Goal: Task Accomplishment & Management: Complete application form

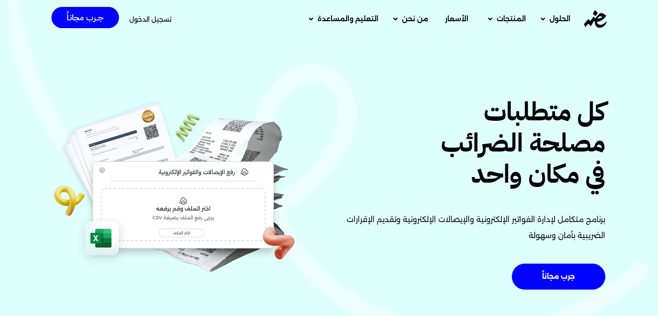
click at [146, 21] on span "تسجيل الدخول" at bounding box center [150, 19] width 42 height 6
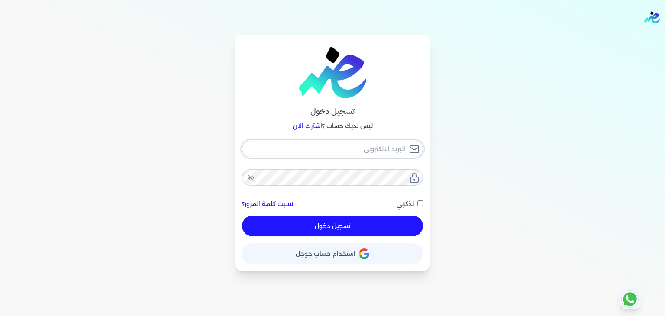
type input "[EMAIL_ADDRESS][DOMAIN_NAME]"
click at [339, 223] on button "تسجيل دخول" at bounding box center [332, 226] width 181 height 21
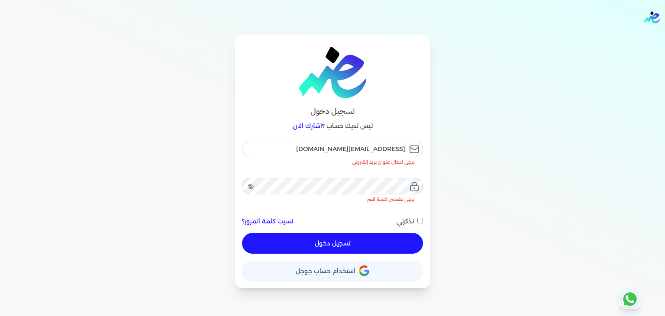
checkbox input "false"
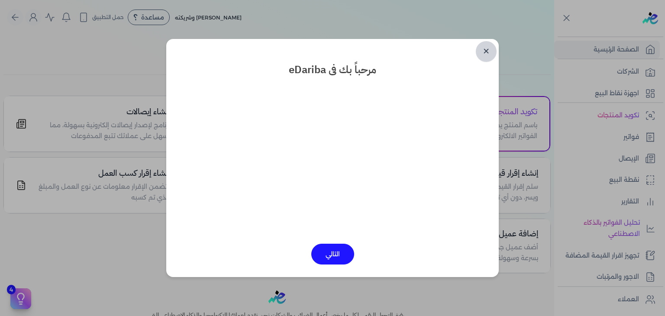
click at [486, 48] on link "✕" at bounding box center [486, 51] width 21 height 21
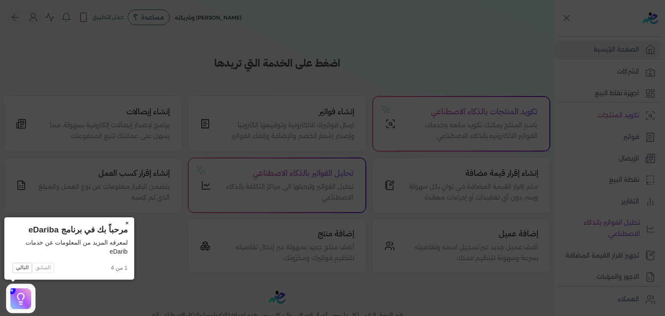
click at [126, 222] on button "×" at bounding box center [127, 223] width 14 height 12
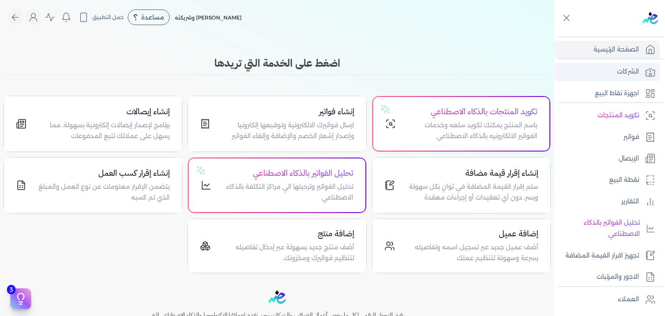
click at [622, 73] on p "الشركات" at bounding box center [628, 71] width 22 height 11
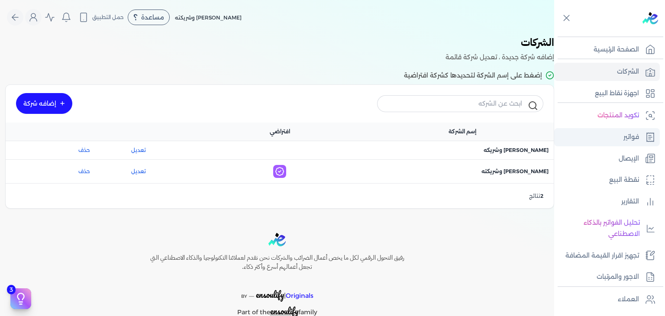
click at [622, 139] on link "فواتير" at bounding box center [607, 137] width 106 height 18
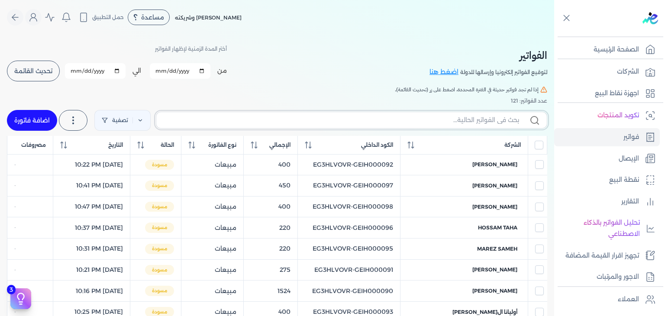
click at [455, 120] on input "text" at bounding box center [341, 120] width 356 height 9
paste input "10000365"
type input "10000365"
checkbox input "false"
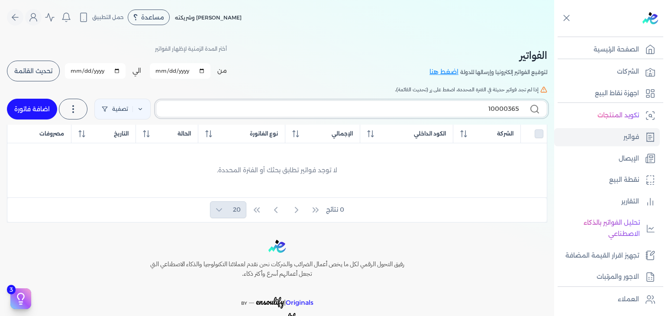
paste input "EG3HLVOVR-GEIH000111"
type input "EG3HLVOVR-GEIH000110"
checkbox input "false"
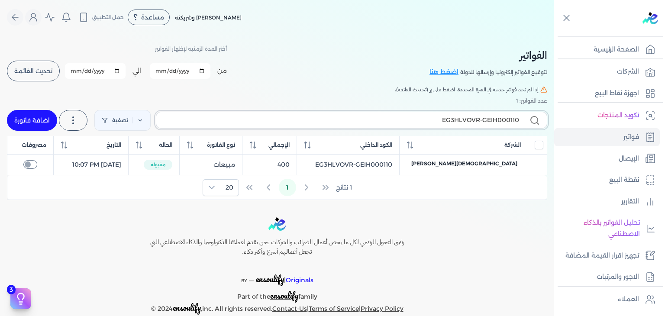
type input "EG3HLVOVR-GEIH000110"
click at [34, 122] on link "اضافة فاتورة" at bounding box center [32, 120] width 50 height 21
select select "EGP"
select select "B"
select select "EGS"
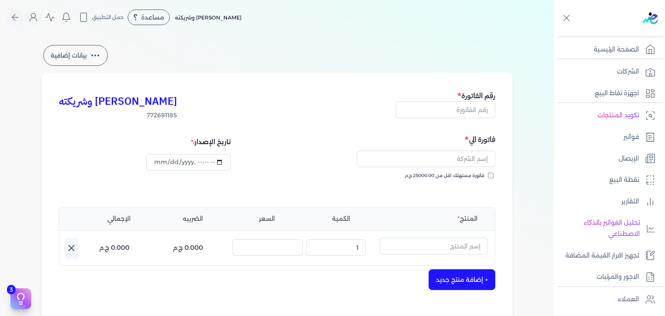
click at [475, 119] on div "رقم الفاتورة" at bounding box center [446, 105] width 100 height 30
click at [475, 111] on input "text" at bounding box center [446, 109] width 100 height 16
paste input "EG3HLVOVR-GEIH000111"
type input "EG3HLVOVR-GEIH000111"
click at [492, 175] on input "فاتورة مستهلك اقل من 25000.00 ج.م" at bounding box center [491, 176] width 6 height 6
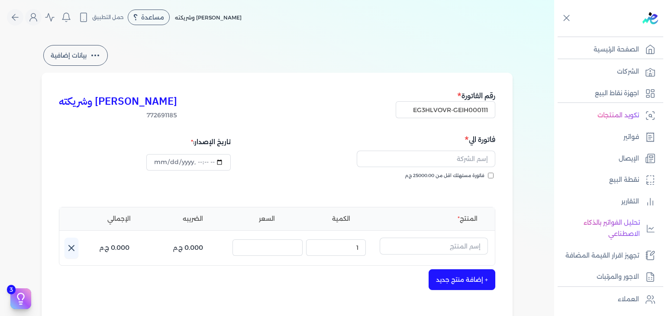
checkbox input "true"
click at [469, 159] on input "text" at bounding box center [426, 159] width 139 height 16
paste input "[PERSON_NAME]"
type input "[PERSON_NAME]"
click at [438, 251] on input "text" at bounding box center [434, 246] width 108 height 16
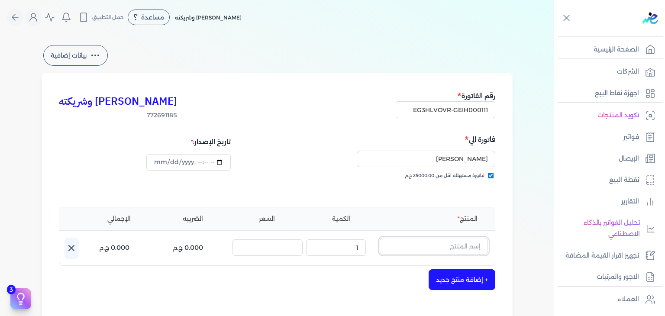
paste input "[PERSON_NAME] عطر للشعر نسائي - 50 مل"
type input "[PERSON_NAME] عطر للشعر نسائي - 50 مل"
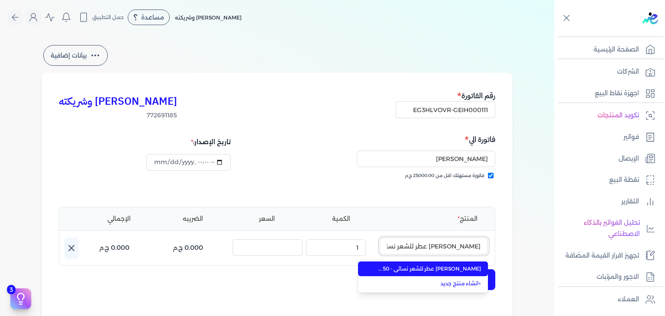
scroll to position [0, -15]
click at [449, 271] on span "[PERSON_NAME] عطر للشعر نسائي - 50 مل" at bounding box center [428, 269] width 106 height 8
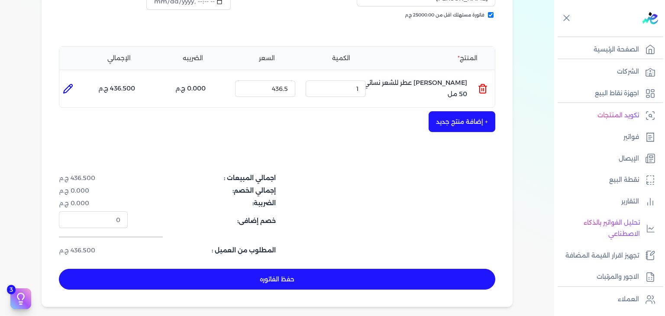
scroll to position [173, 0]
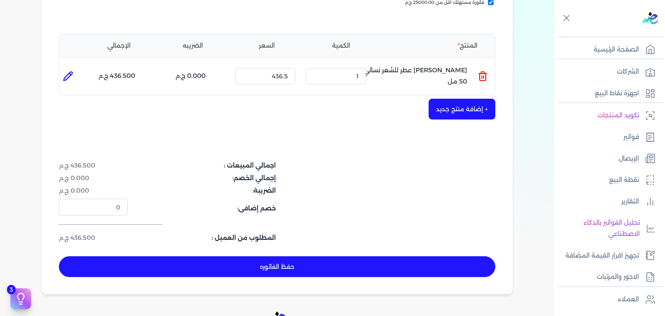
click at [282, 265] on button "حفظ الفاتوره" at bounding box center [277, 266] width 436 height 21
type input "[DATE]"
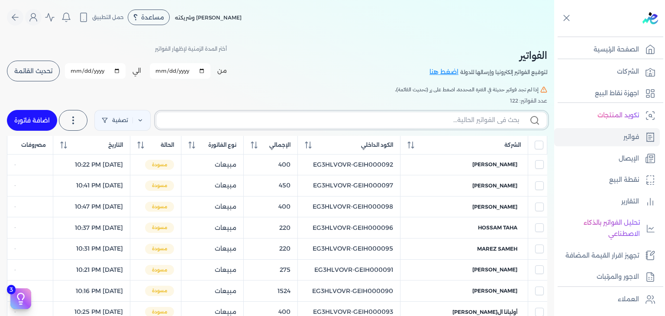
click at [466, 117] on input "text" at bounding box center [341, 120] width 356 height 9
paste input "EG3HLVOVR-GEIH000111"
type input "EG3HLVOVR-GEIH000111"
checkbox input "false"
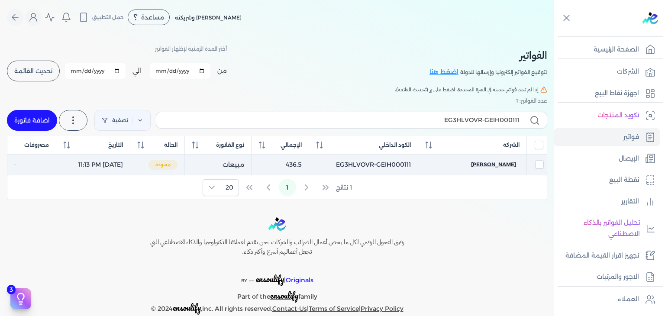
click at [480, 163] on span "[PERSON_NAME]" at bounding box center [493, 165] width 45 height 8
select select "EGP"
select select "B"
select select "EGS"
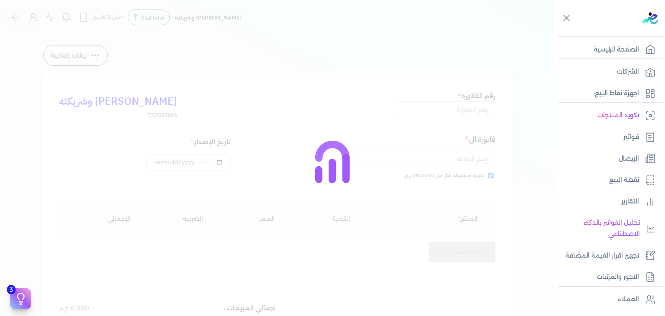
type input "EG3HLVOVR-GEIH000111"
checkbox input "true"
type input "[DATE]T23:13:44"
type input "[DATE]"
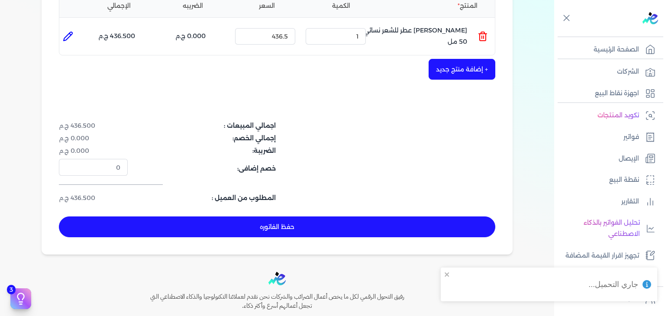
scroll to position [260, 0]
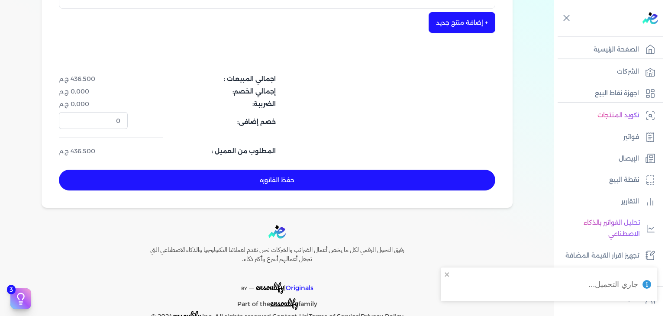
click at [340, 182] on button "حفظ الفاتوره" at bounding box center [277, 180] width 436 height 21
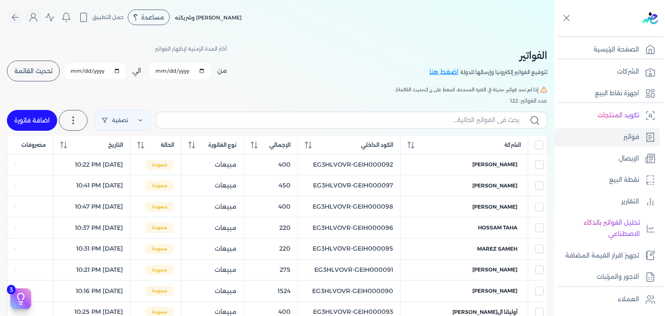
click at [26, 128] on link "اضافة فاتورة" at bounding box center [32, 120] width 50 height 21
select select "EGP"
select select "B"
select select "EGS"
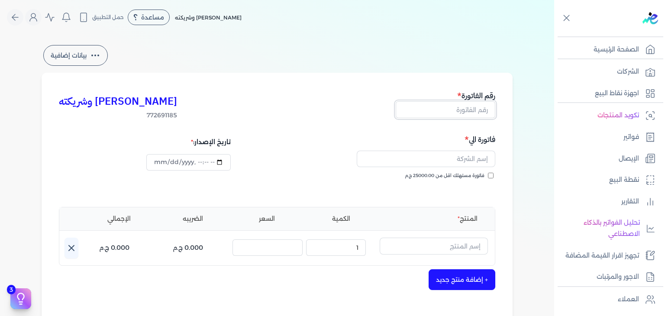
click at [482, 116] on input "text" at bounding box center [446, 109] width 100 height 16
paste input "EG3HLVOVR-GEIH000112"
type input "EG3HLVOVR-GEIH000112"
click at [492, 175] on input "فاتورة مستهلك اقل من 25000.00 ج.م" at bounding box center [491, 176] width 6 height 6
checkbox input "true"
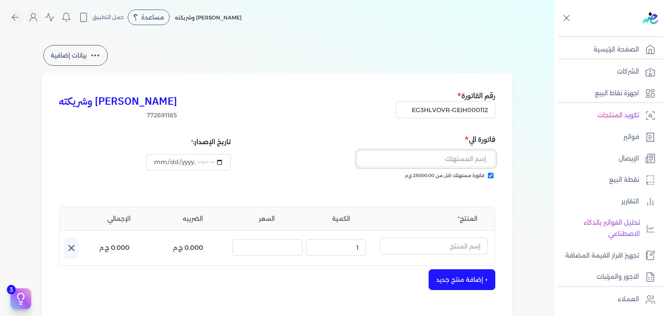
click at [467, 160] on input "text" at bounding box center [426, 159] width 139 height 16
paste input "[PERSON_NAME]"
type input "[PERSON_NAME]"
click at [467, 166] on input "[PERSON_NAME]" at bounding box center [426, 159] width 139 height 16
click at [455, 253] on input "text" at bounding box center [434, 246] width 108 height 16
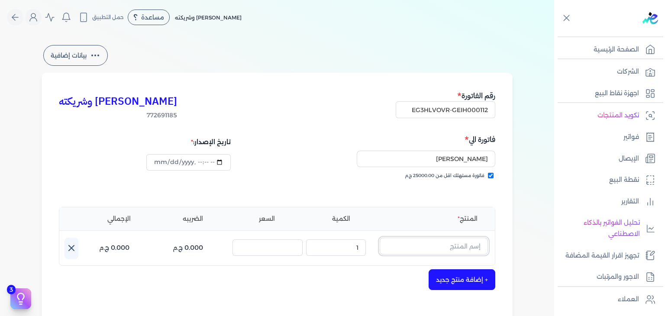
paste input "خمرة رذاذ عطري منعش نسائي - 250 مللي"
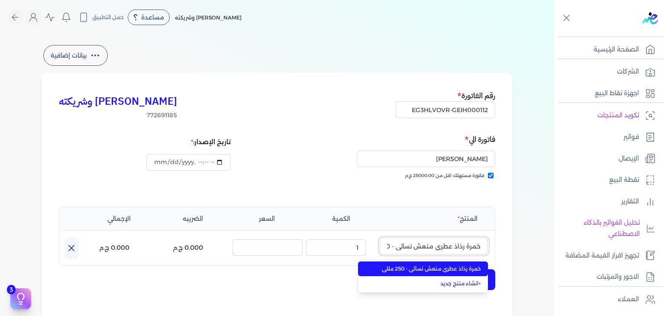
scroll to position [0, -23]
type input "خمرة رذاذ عطري منعش نسائي - 250 مللي"
click at [461, 270] on span "خمرة رذاذ عطري منعش نسائي - 250 مللي" at bounding box center [428, 269] width 106 height 8
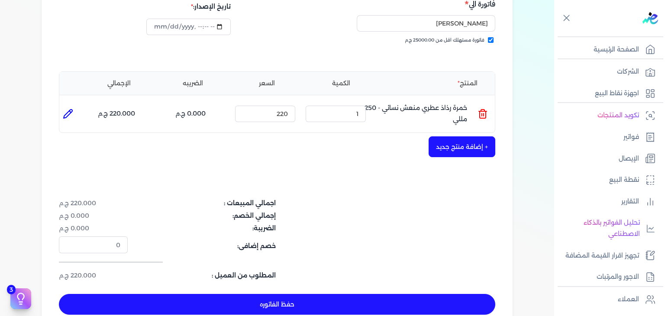
scroll to position [216, 0]
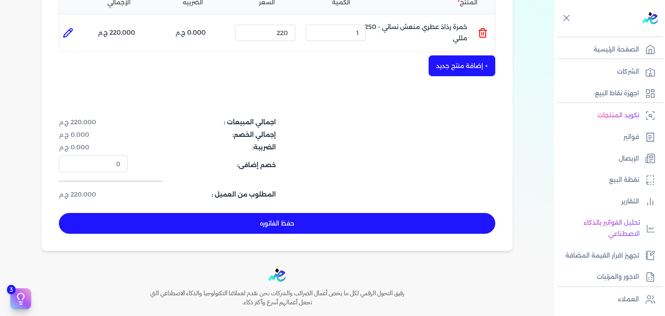
click at [341, 217] on button "حفظ الفاتوره" at bounding box center [277, 223] width 436 height 21
type input "[DATE]"
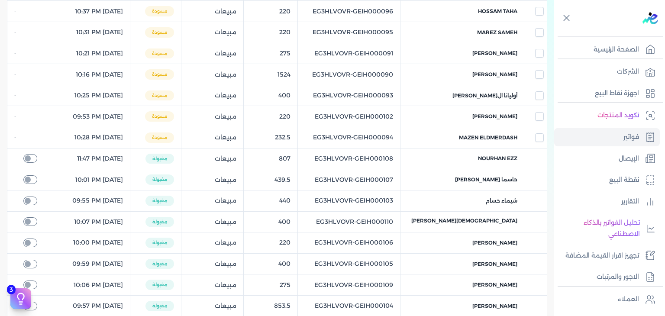
scroll to position [208, 0]
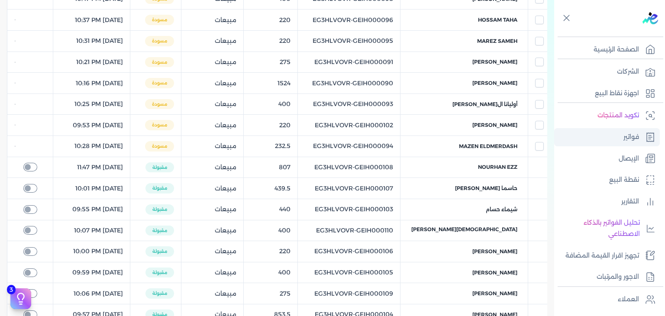
click at [625, 142] on link "فواتير" at bounding box center [607, 137] width 106 height 18
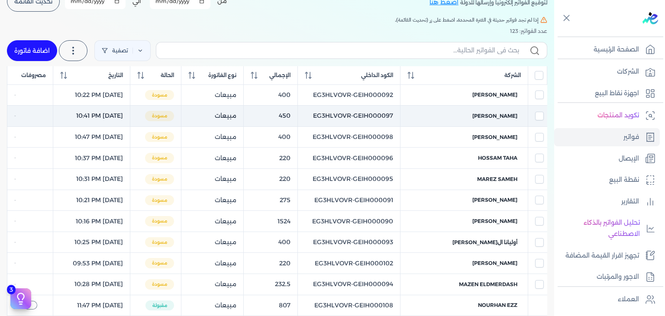
scroll to position [0, 0]
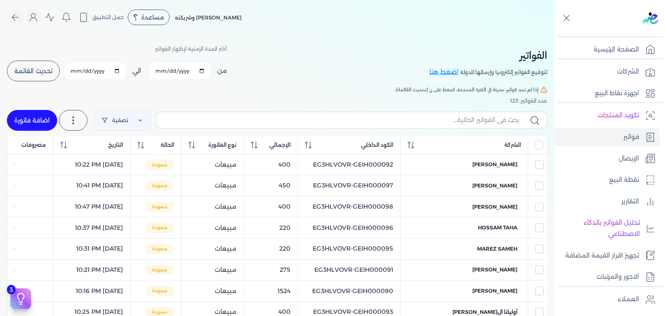
click at [50, 72] on span "تحديث القائمة" at bounding box center [33, 71] width 38 height 6
checkbox input "false"
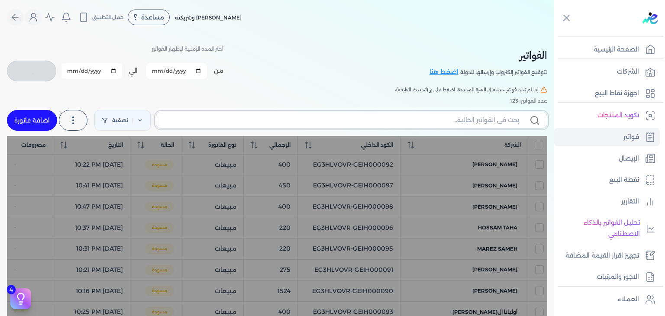
click at [485, 122] on input "text" at bounding box center [341, 120] width 356 height 9
paste input "EG3HLVOVR-GEIH000112"
type input "EG3HLVOVR-GEIH000112"
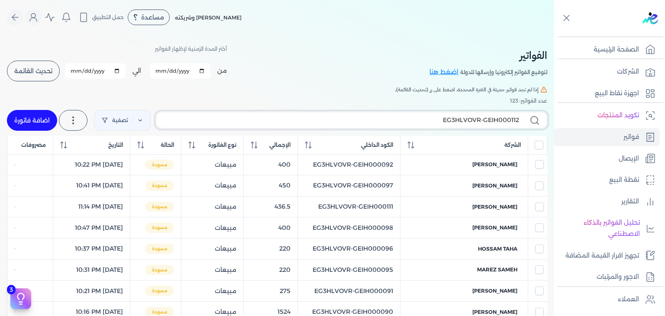
checkbox input "false"
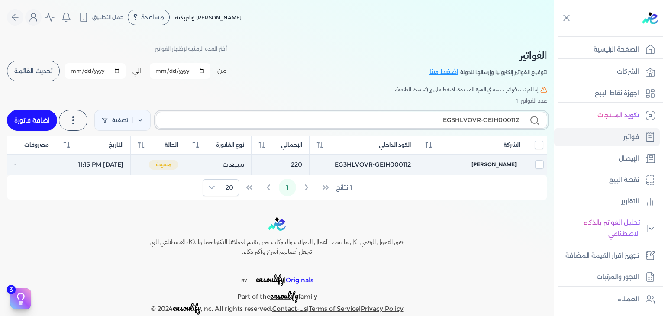
type input "EG3HLVOVR-GEIH000112"
click at [506, 163] on span "[PERSON_NAME]" at bounding box center [493, 165] width 45 height 8
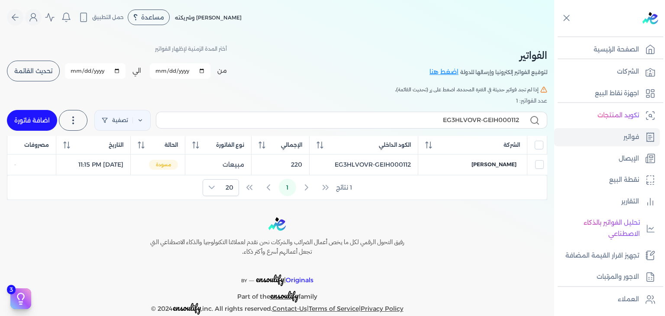
select select "EGP"
select select "B"
select select "EGS"
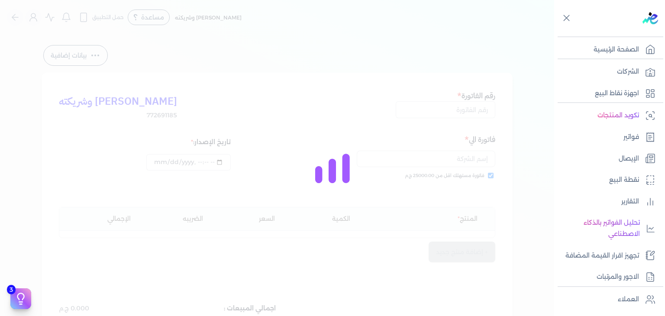
type input "EG3HLVOVR-GEIH000112"
checkbox input "true"
type input "[DATE]T23:15:36"
type input "[DATE]"
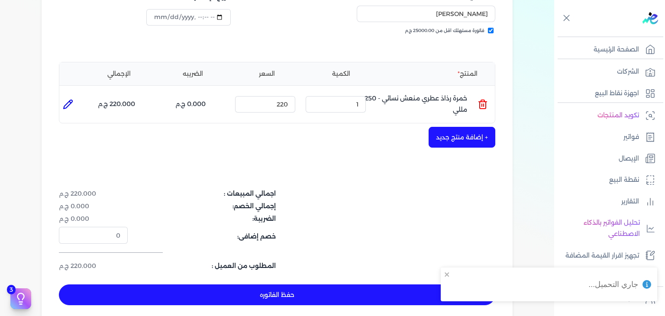
scroll to position [260, 0]
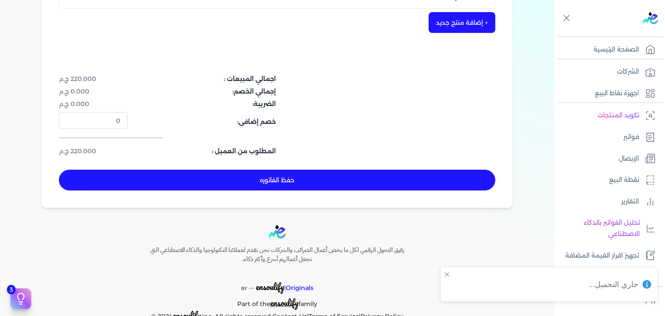
click at [329, 190] on div "[PERSON_NAME] وشريكته 772691185 رقم الفاتورة EG3HLVOVR-GEIH000112 فاتورة الي Ma…" at bounding box center [277, 10] width 471 height 395
click at [331, 185] on button "حفظ الفاتوره" at bounding box center [277, 180] width 436 height 21
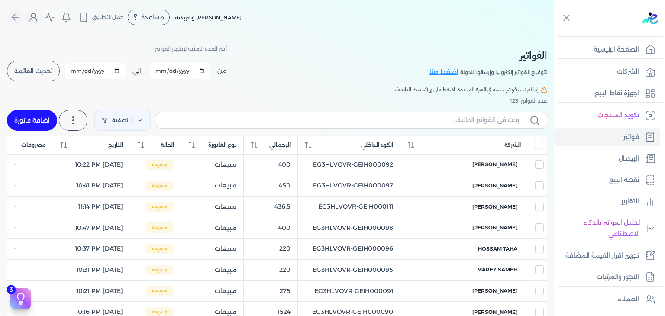
click at [29, 123] on link "اضافة فاتورة" at bounding box center [32, 120] width 50 height 21
select select "EGP"
select select "B"
select select "EGS"
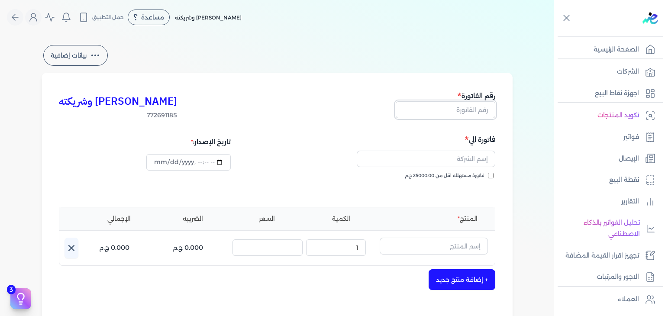
click at [457, 109] on input "text" at bounding box center [446, 109] width 100 height 16
paste input "EG3HLVOVR-GEIH000113"
type input "EG3HLVOVR-GEIH000113"
click at [490, 175] on input "فاتورة مستهلك اقل من 25000.00 ج.م" at bounding box center [491, 176] width 6 height 6
checkbox input "true"
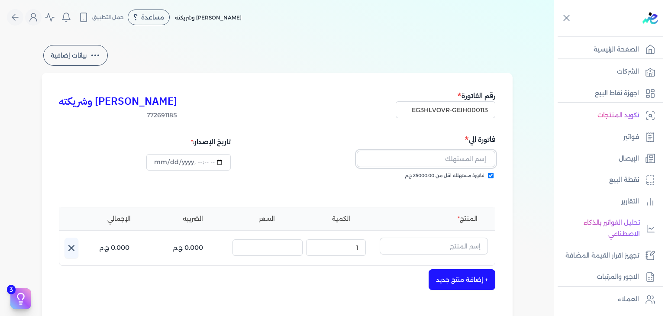
click at [461, 160] on input "text" at bounding box center [426, 159] width 139 height 16
paste input "[PERSON_NAME]"
type input "[PERSON_NAME]"
click at [443, 243] on input "text" at bounding box center [434, 246] width 108 height 16
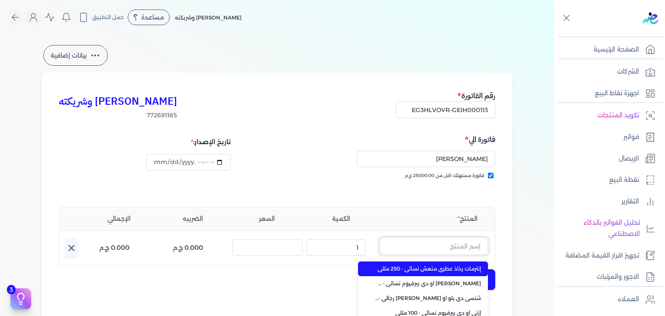
paste input "دير مس او دي بيرفيوم نسائي - 100 مللي"
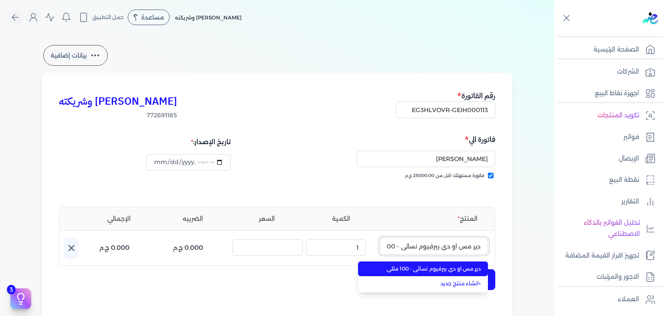
scroll to position [0, -17]
type input "دير مس او دي بيرفيوم نسائي - 100 مللي"
click at [450, 266] on span "دير مس او دي بيرفيوم نسائي - 100 مللي" at bounding box center [428, 269] width 106 height 8
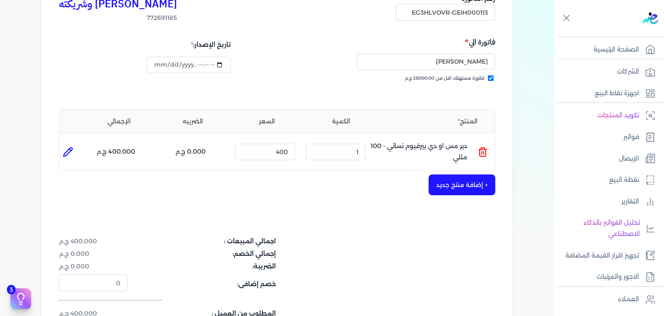
scroll to position [260, 0]
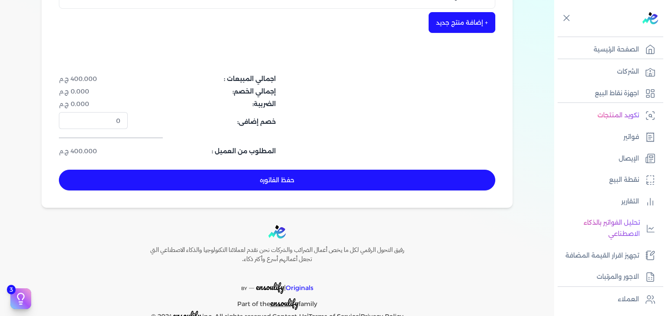
click at [304, 173] on button "حفظ الفاتوره" at bounding box center [277, 180] width 436 height 21
type input "[DATE]"
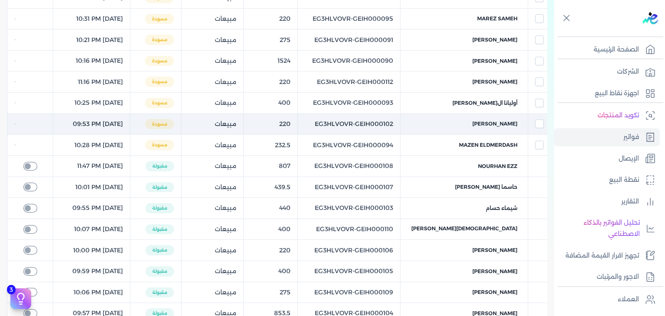
scroll to position [78, 0]
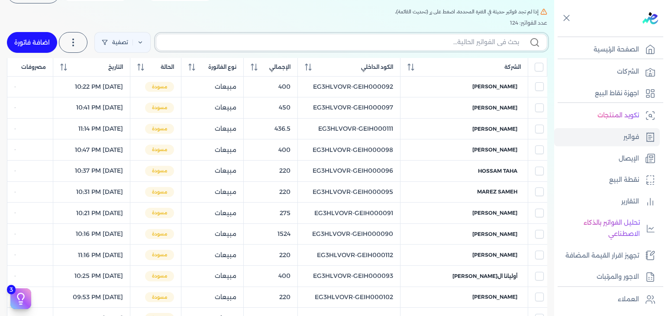
click at [483, 44] on input "text" at bounding box center [341, 42] width 356 height 9
paste input "EG3HLVOVR-GEIH000113"
type input "EG3HLVOVR-GEIH000113"
checkbox input "false"
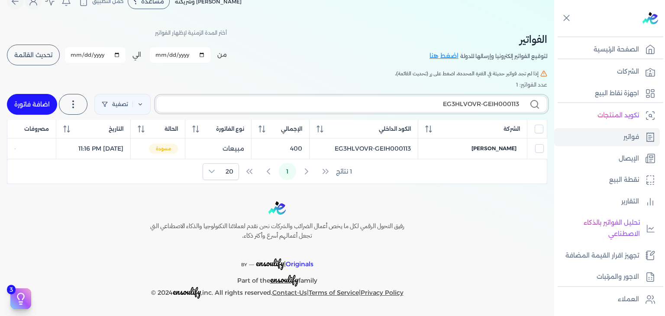
scroll to position [15, 0]
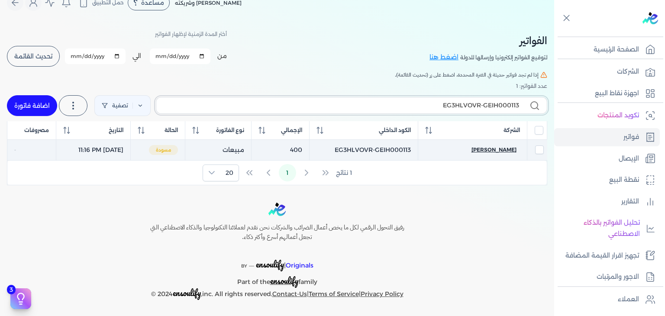
type input "EG3HLVOVR-GEIH000113"
click at [513, 152] on span "[PERSON_NAME]" at bounding box center [493, 150] width 45 height 8
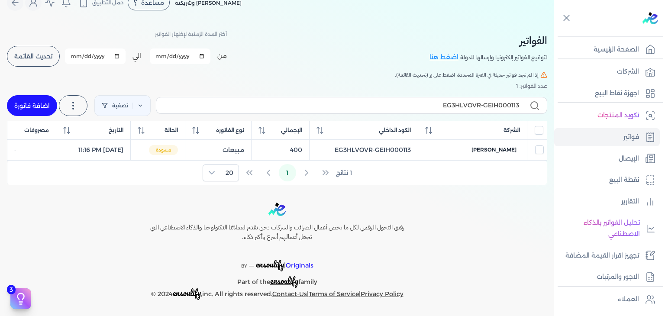
select select "EGP"
select select "B"
select select "EGS"
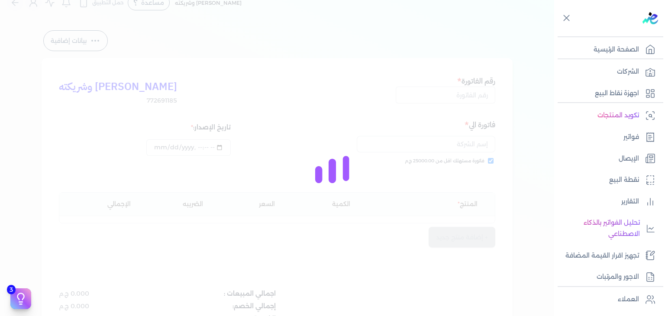
type input "EG3HLVOVR-GEIH000113"
checkbox input "true"
type input "[DATE]T23:16:41"
type input "[DATE]"
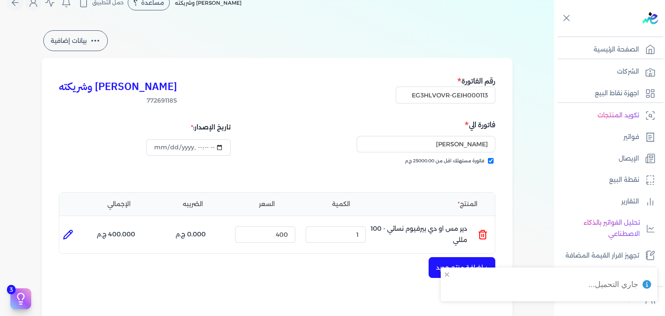
scroll to position [231, 0]
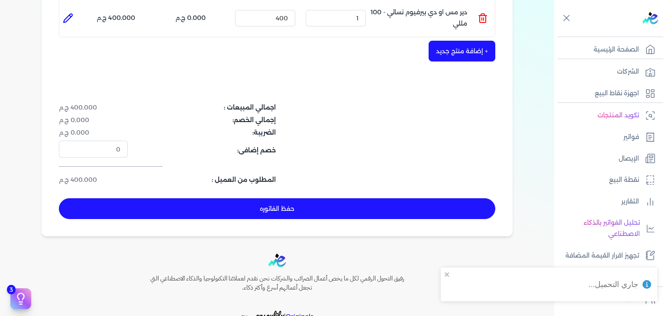
click at [348, 200] on button "حفظ الفاتوره" at bounding box center [277, 208] width 436 height 21
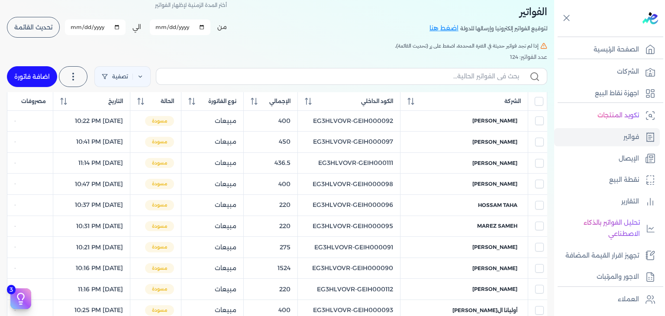
scroll to position [6, 0]
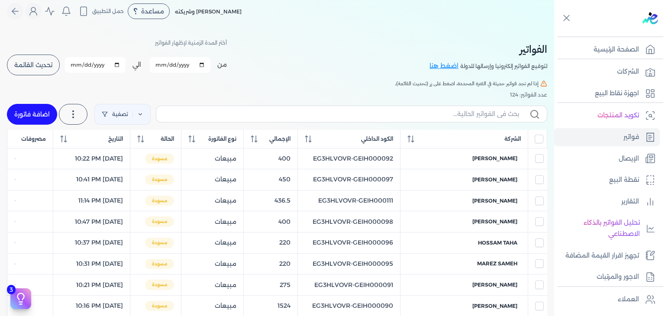
click at [26, 118] on link "اضافة فاتورة" at bounding box center [32, 114] width 50 height 21
select select "EGP"
select select "B"
select select "EGS"
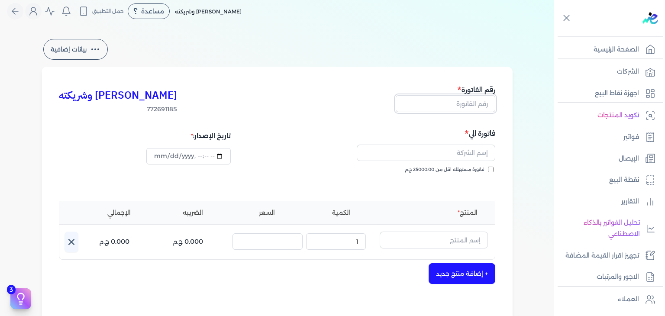
click at [474, 103] on input "text" at bounding box center [446, 103] width 100 height 16
paste input "EG3HLVOVR-GEIH000114"
type input "EG3HLVOVR-GEIH000114"
click at [493, 170] on input "فاتورة مستهلك اقل من 25000.00 ج.م" at bounding box center [491, 170] width 6 height 6
checkbox input "true"
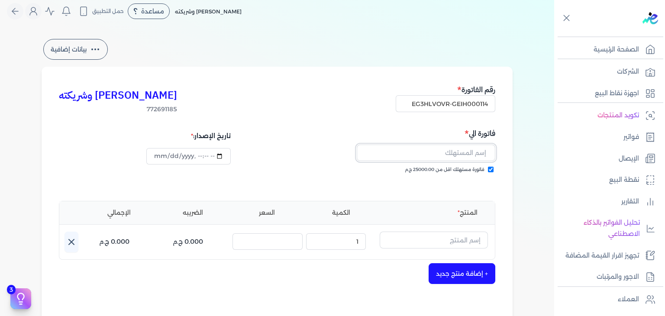
click at [445, 152] on input "text" at bounding box center [426, 153] width 139 height 16
paste input "[PERSON_NAME]"
type input "[PERSON_NAME]"
click at [453, 241] on input "text" at bounding box center [434, 240] width 108 height 16
paste input "مودا رذاذ عطري منعش نسائي - 250 مللي"
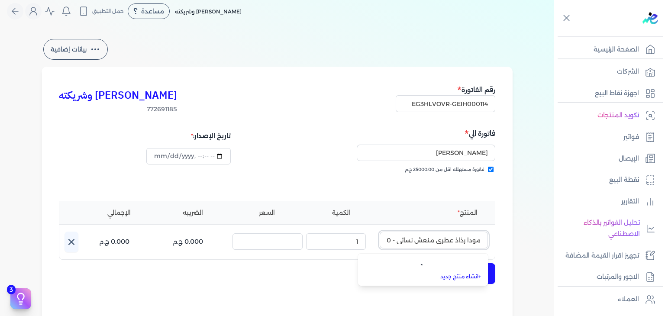
scroll to position [0, -24]
type input "مودا رذاذ عطري منعش نسائي - 250 مللي"
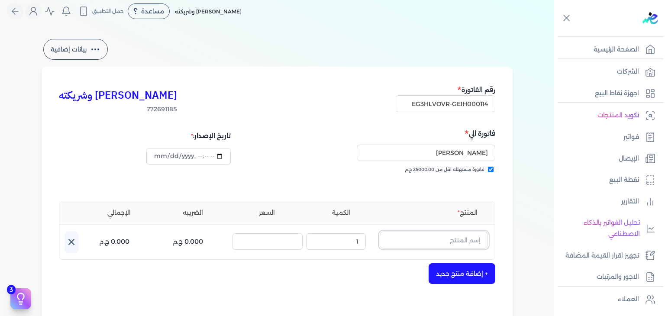
paste input "مودا رذاذ عطري منعش نسائي - 250 مللي"
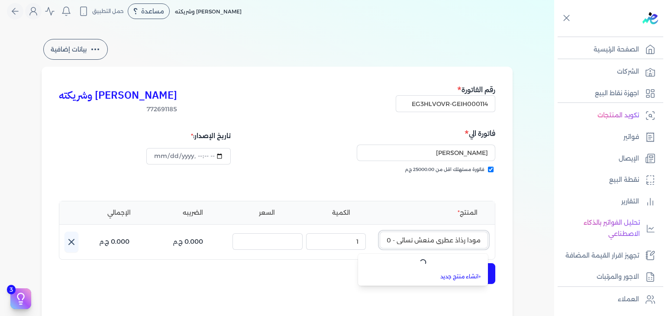
scroll to position [0, -24]
type input "مودا رذاذ عطري منعش نسائي - 250 مللي"
click at [467, 276] on link "+ انشاء منتج جديد" at bounding box center [428, 278] width 106 height 8
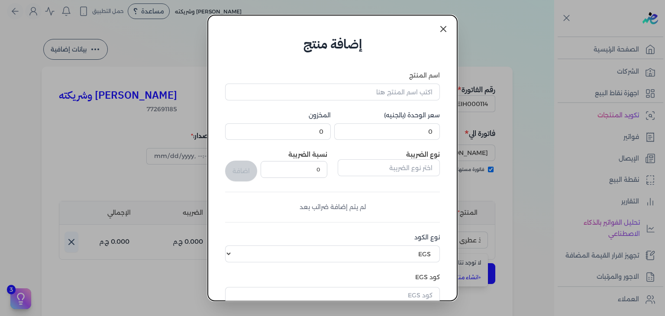
scroll to position [0, 0]
click at [383, 93] on input "اسم المنتج" at bounding box center [332, 92] width 215 height 16
paste input "مودا رذاذ عطري منعش نسائي - 250 مللي"
type input "مودا رذاذ عطري منعش نسائي - 250 مللي"
click at [413, 292] on input "text" at bounding box center [332, 295] width 215 height 16
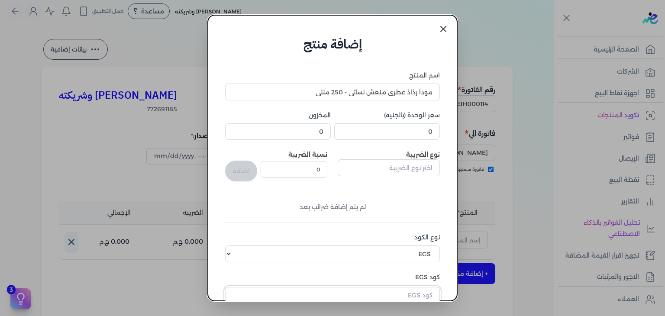
paste input "EG-772691185-EPCF-P-RFM-W-250-15"
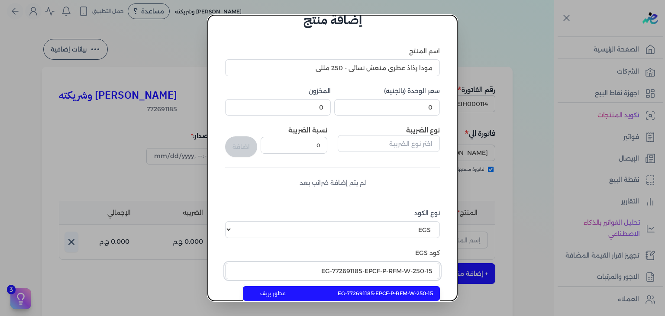
type input "EG-772691185-EPCF-P-RFM-W-250-15"
click at [421, 292] on span "EG-772691185-EPCF-P-RFM-W-250-15" at bounding box center [385, 294] width 95 height 8
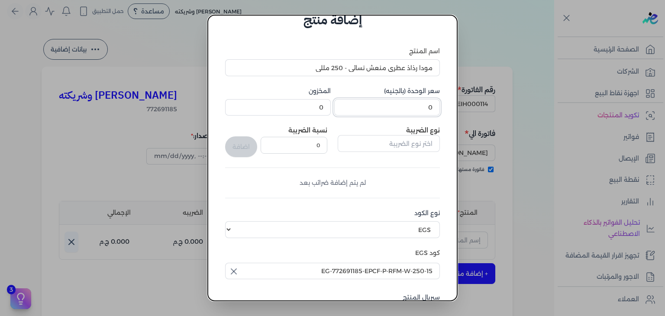
click at [423, 106] on input "0" at bounding box center [387, 107] width 106 height 16
paste input "232.5"
type input "232.5"
click at [313, 110] on input "0" at bounding box center [278, 107] width 106 height 16
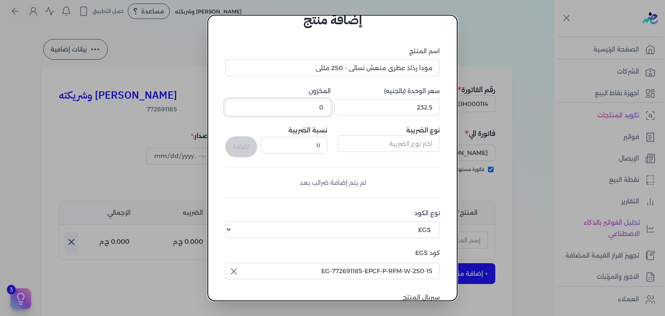
click at [313, 110] on input "0" at bounding box center [278, 107] width 106 height 16
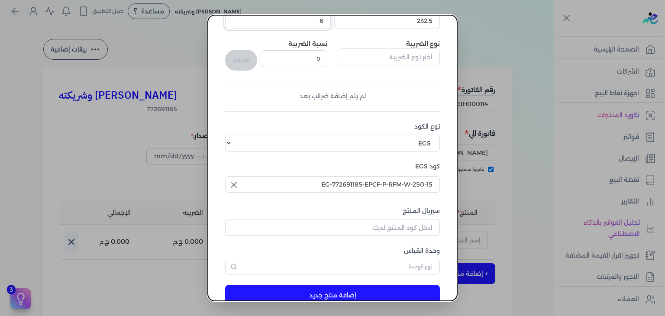
type input "6"
drag, startPoint x: 397, startPoint y: 227, endPoint x: 410, endPoint y: 229, distance: 13.5
click at [397, 227] on input "سيريال المنتج" at bounding box center [332, 227] width 215 height 16
paste input "Z55DCF59EE1FA285E0003Z-1"
type input "Z55DCF59EE1FA285E0003Z-1"
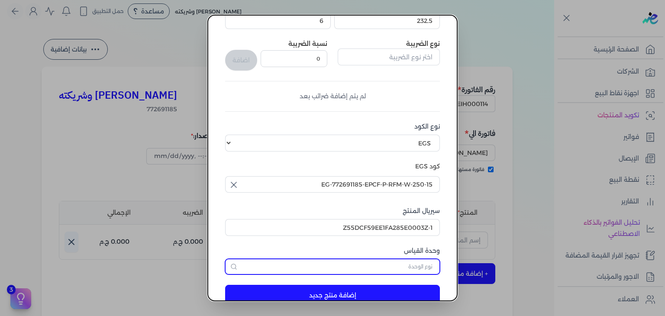
click at [422, 261] on input "text" at bounding box center [332, 267] width 215 height 16
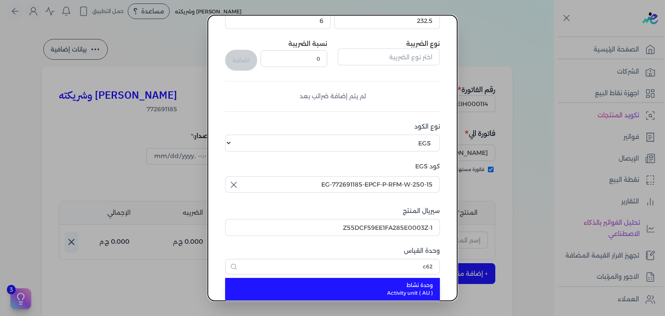
click at [422, 293] on span "Activity unit ( AU )" at bounding box center [337, 293] width 190 height 8
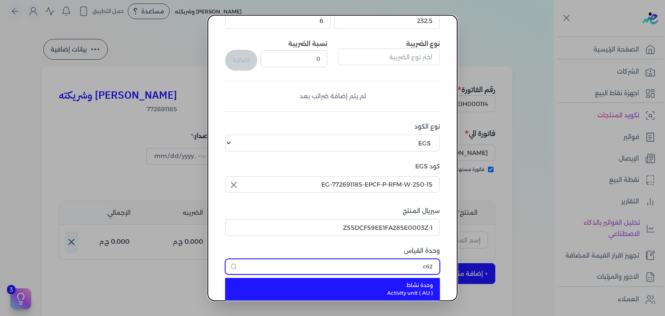
type input "وحدة نشاط"
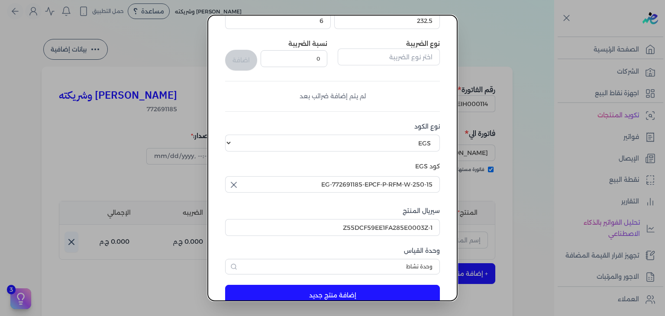
click at [420, 291] on button "إضافة منتج جديد" at bounding box center [332, 295] width 215 height 21
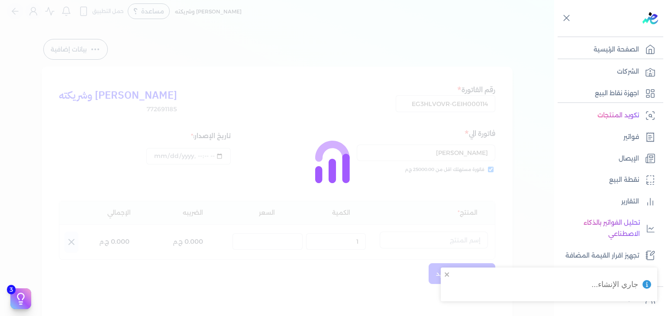
select select "EGS"
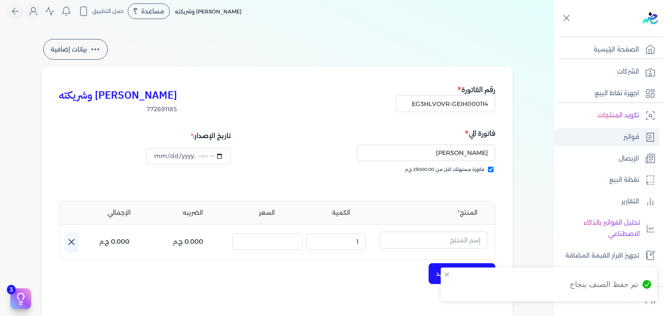
click at [616, 140] on link "فواتير" at bounding box center [607, 137] width 106 height 18
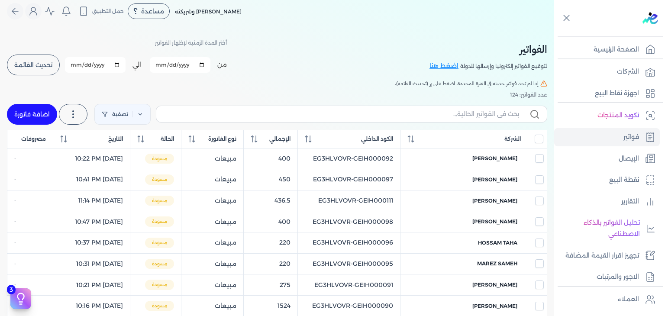
click at [38, 118] on link "اضافة فاتورة" at bounding box center [32, 114] width 50 height 21
select select "EGP"
select select "B"
select select "EGS"
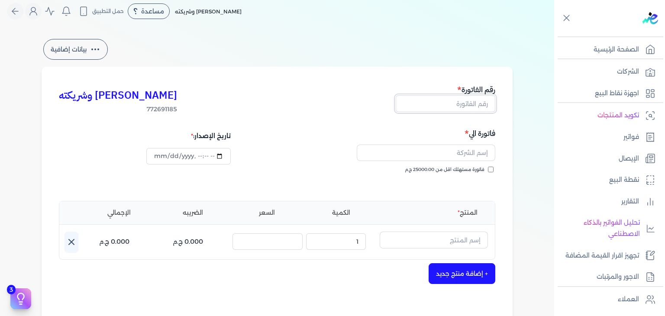
click at [477, 105] on input "text" at bounding box center [446, 103] width 100 height 16
paste input "EG3HLVOVR-GEIH000114"
type input "EG3HLVOVR-GEIH000114"
click at [491, 170] on input "فاتورة مستهلك اقل من 25000.00 ج.م" at bounding box center [491, 170] width 6 height 6
checkbox input "true"
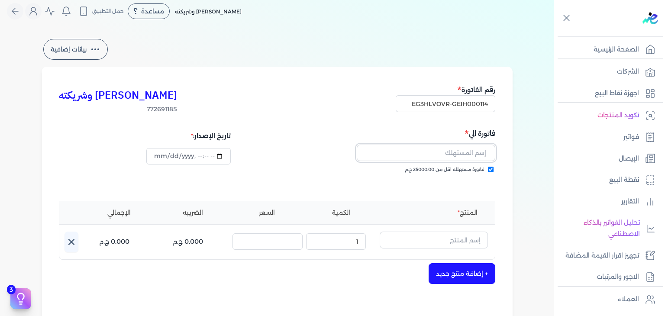
click at [466, 153] on input "text" at bounding box center [426, 153] width 139 height 16
paste input "[PERSON_NAME]"
type input "[PERSON_NAME]"
click at [441, 242] on input "text" at bounding box center [434, 240] width 108 height 16
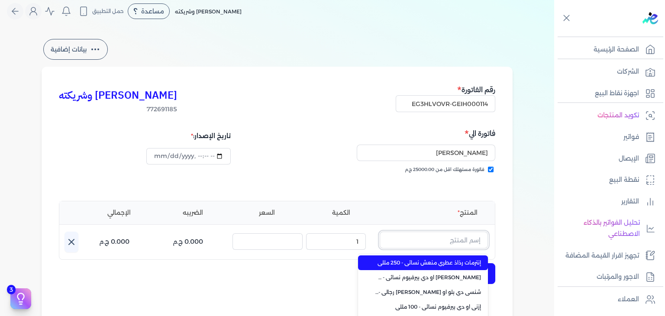
paste input "مودا رذاذ عطري منعش نسائي - 250 مللي"
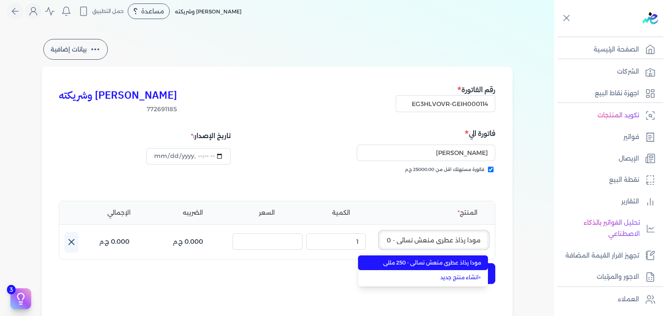
scroll to position [0, -22]
type input "مودا رذاذ عطري منعش نسائي - 250 مللي"
click at [440, 260] on span "مودا رذاذ عطري منعش نسائي - 250 مللي" at bounding box center [428, 263] width 106 height 8
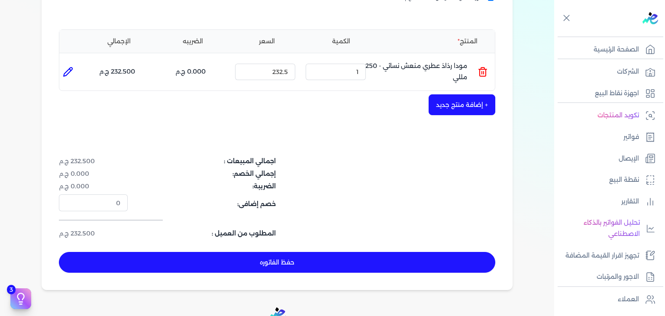
scroll to position [179, 0]
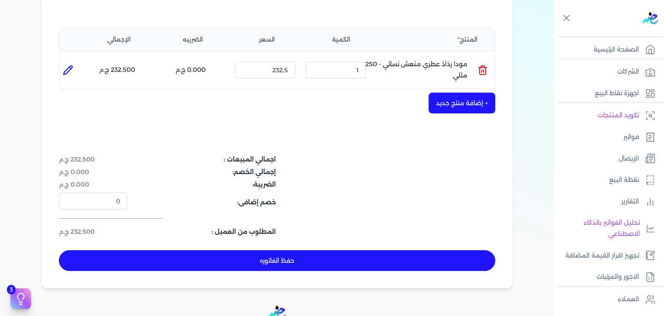
click at [383, 266] on button "حفظ الفاتوره" at bounding box center [277, 260] width 436 height 21
type input "[DATE]"
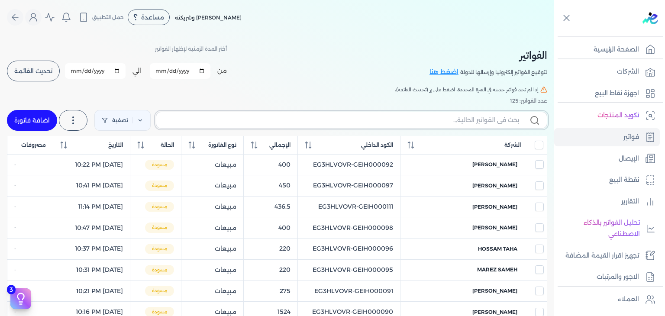
click at [485, 121] on input "text" at bounding box center [341, 120] width 356 height 9
paste input "EG3HLVOVR-GEIH000114"
type input "EG3HLVOVR-GEIH000114"
checkbox input "false"
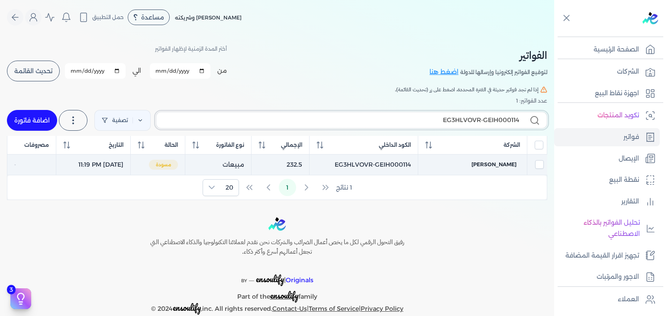
type input "EG3HLVOVR-GEIH000114"
click at [185, 159] on td "[PERSON_NAME]" at bounding box center [158, 164] width 55 height 21
checkbox input "true"
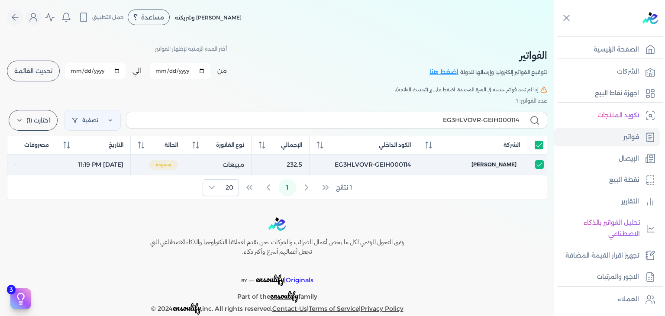
click at [476, 164] on span "[PERSON_NAME]" at bounding box center [493, 165] width 45 height 8
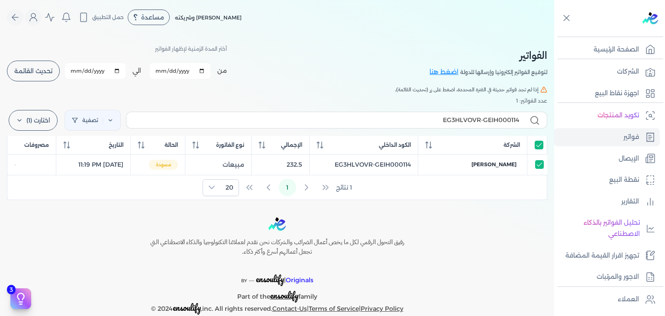
select select "EGP"
select select "B"
select select "EGS"
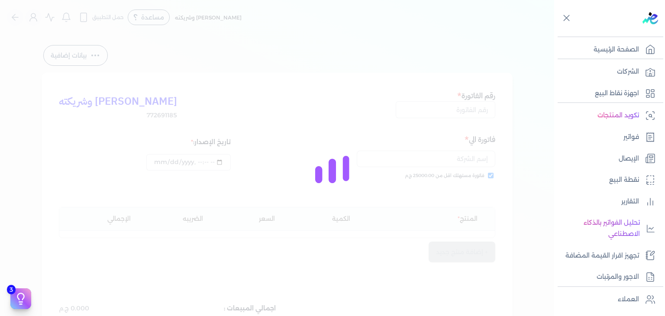
type input "EG3HLVOVR-GEIH000114"
checkbox input "true"
type input "[DATE]T23:19:33"
type input "[DATE]"
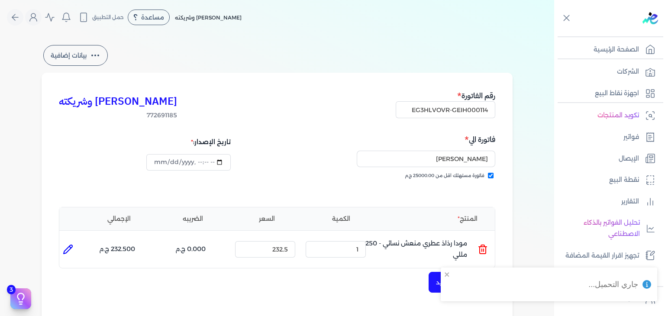
scroll to position [130, 0]
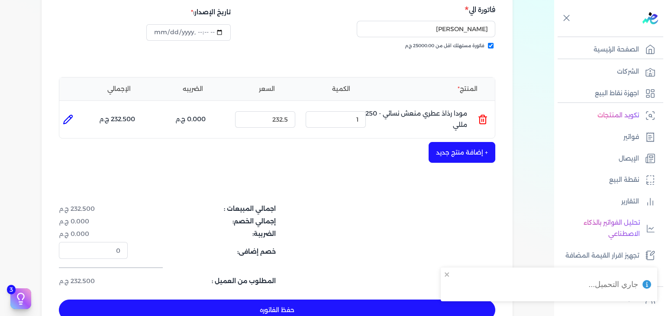
click at [305, 303] on button "حفظ الفاتوره" at bounding box center [277, 310] width 436 height 21
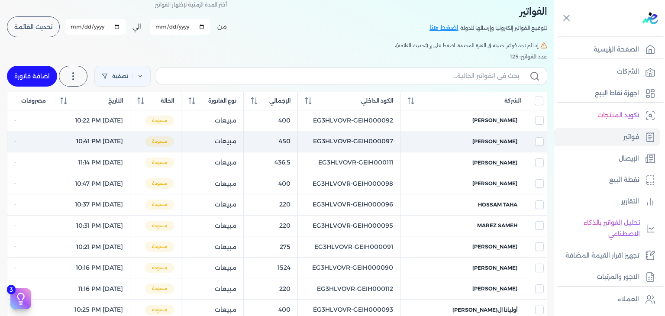
scroll to position [35, 0]
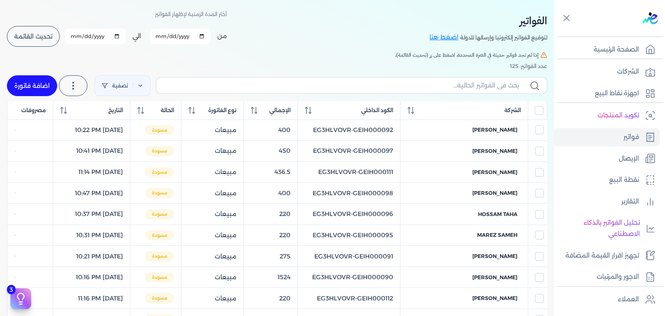
click at [40, 81] on link "اضافة فاتورة" at bounding box center [32, 85] width 50 height 21
select select "EGP"
select select "B"
select select "EGS"
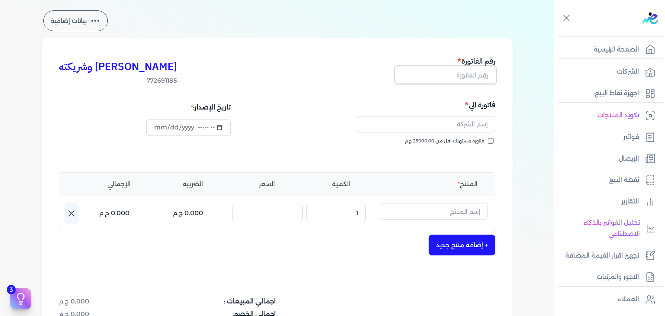
click at [485, 77] on input "text" at bounding box center [446, 75] width 100 height 16
paste input "EG3HLVOVR-GEIH000115"
type input "EG3HLVOVR-GEIH000115"
click at [461, 129] on input "text" at bounding box center [426, 124] width 139 height 16
paste input "[PERSON_NAME]"
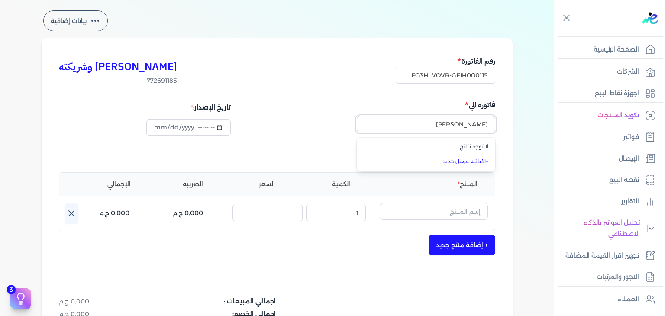
type input "[PERSON_NAME]"
click at [510, 130] on div "[PERSON_NAME] وشريكته 772691185 رقم الفاتورة EG3HLVOVR-GEIH000115 فاتورة الي لا…" at bounding box center [277, 234] width 471 height 392
click at [493, 142] on div "فاتورة الي فاتورة مستهلك اقل من 25000.00 ج.م" at bounding box center [388, 130] width 216 height 62
click at [493, 142] on input "فاتورة مستهلك اقل من 25000.00 ج.م" at bounding box center [491, 141] width 6 height 6
checkbox input "true"
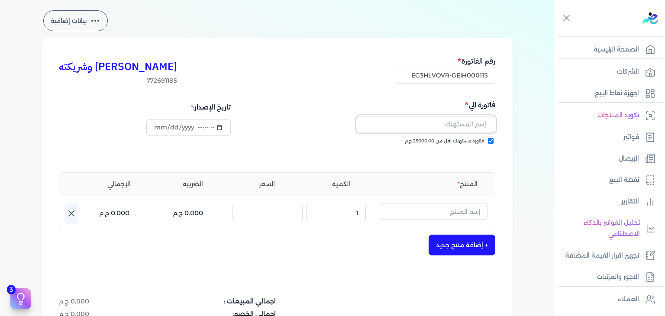
click at [482, 122] on input "text" at bounding box center [426, 124] width 139 height 16
paste input "[PERSON_NAME]"
type input "[PERSON_NAME]"
click at [454, 212] on input "text" at bounding box center [434, 211] width 108 height 16
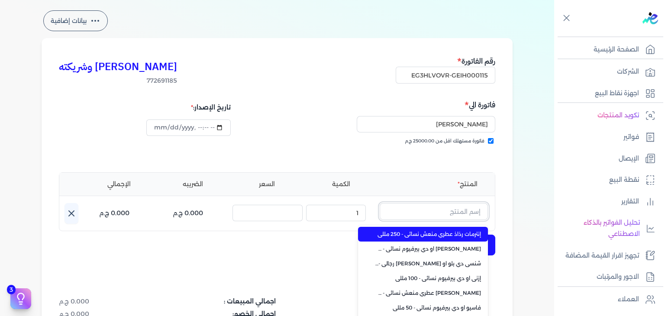
paste input "خمرة رذاذ عطري منعش نسائي - [DATE]"
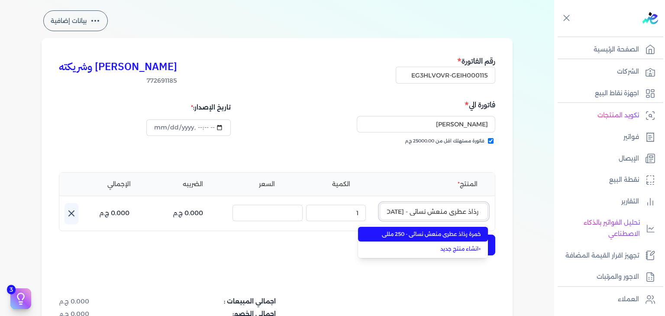
type input "خمرة رذاذ عطري منعش نسائي - [DATE]"
click at [457, 231] on span "خمرة رذاذ عطري منعش نسائي - 250 مللي" at bounding box center [428, 234] width 106 height 8
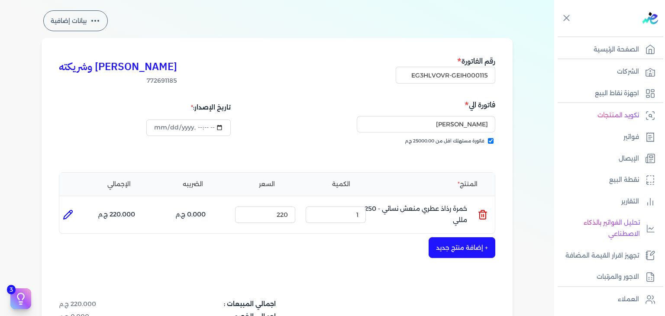
scroll to position [282, 0]
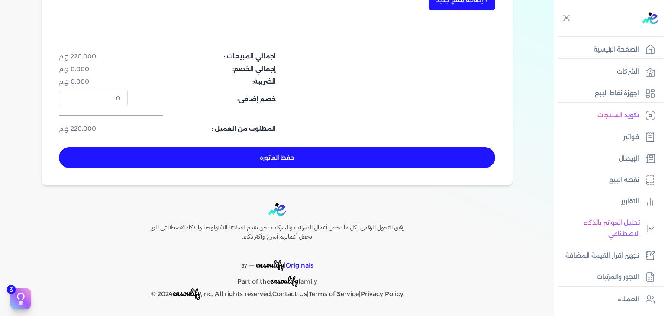
click at [338, 156] on button "حفظ الفاتوره" at bounding box center [277, 157] width 436 height 21
type input "[DATE]"
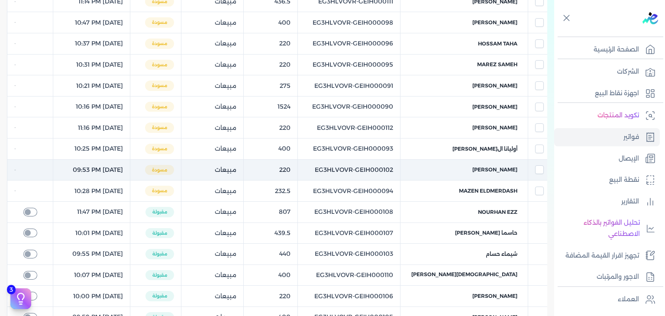
scroll to position [14, 0]
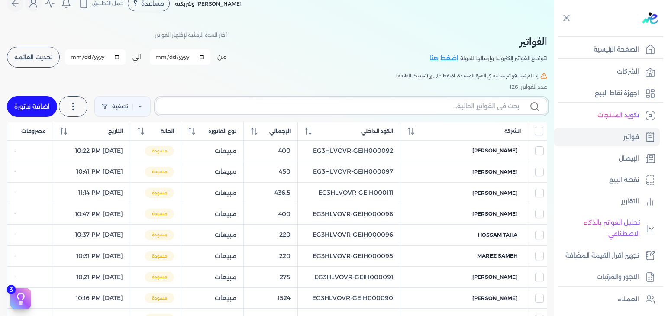
click at [448, 105] on input "text" at bounding box center [341, 106] width 356 height 9
paste input "EG3HLVOVR-GEIH000115"
type input "EG3HLVOVR-GEIH000115"
checkbox input "false"
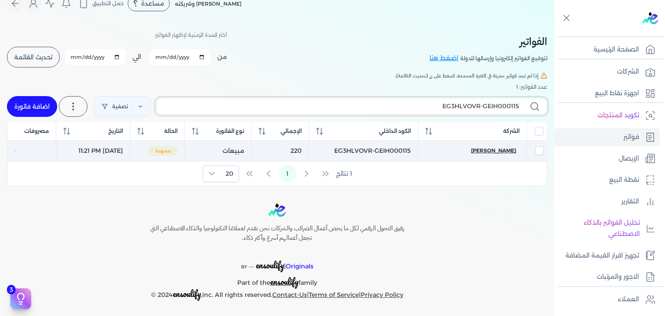
type input "EG3HLVOVR-GEIH000115"
click at [509, 151] on span "[PERSON_NAME]" at bounding box center [493, 151] width 45 height 8
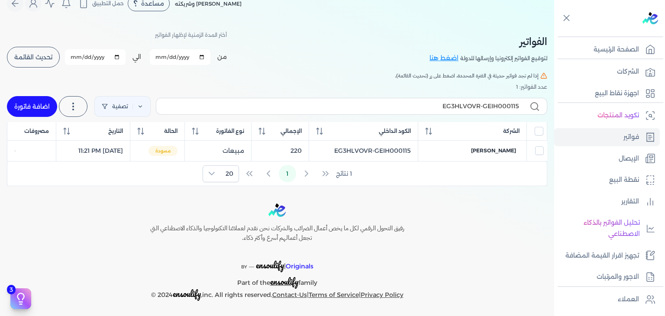
select select "EGP"
select select "B"
select select "EGS"
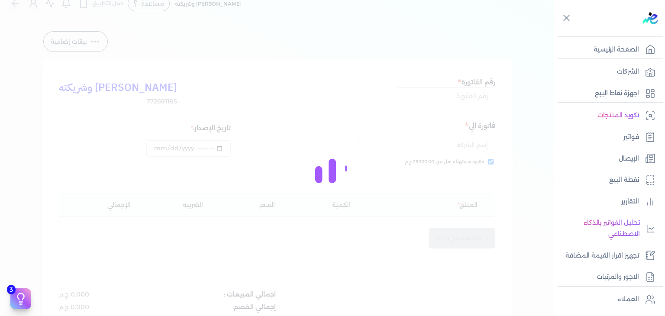
type input "EG3HLVOVR-GEIH000115"
checkbox input "true"
type input "[DATE]T23:21:07"
type input "[DATE]"
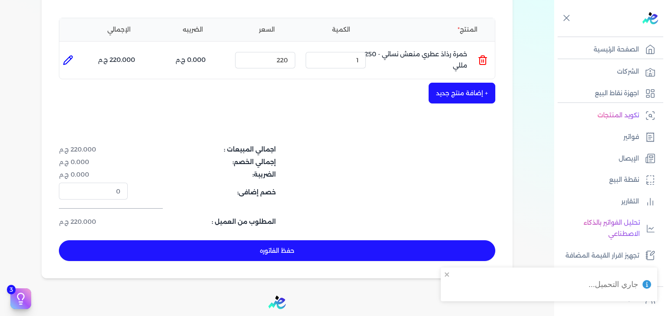
scroll to position [274, 0]
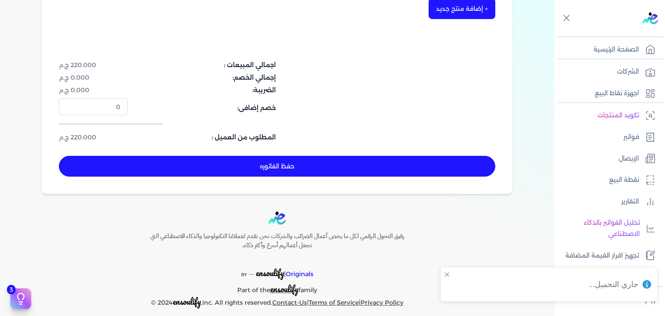
click at [365, 170] on button "حفظ الفاتوره" at bounding box center [277, 166] width 436 height 21
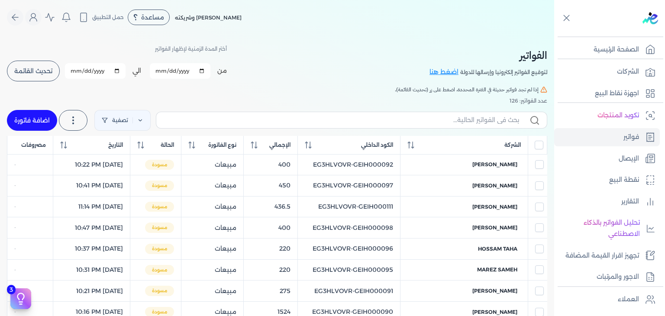
click at [34, 125] on link "اضافة فاتورة" at bounding box center [32, 120] width 50 height 21
select select "EGP"
select select "B"
select select "EGS"
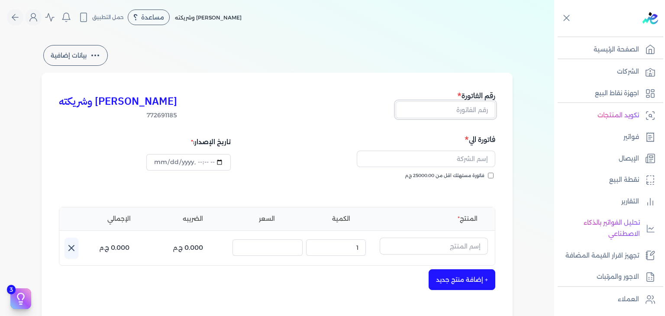
click at [471, 106] on input "text" at bounding box center [446, 109] width 100 height 16
paste input "EG3HLVOVR-GEIH000116"
type input "EG3HLVOVR-GEIH000116"
click at [493, 177] on input "فاتورة مستهلك اقل من 25000.00 ج.م" at bounding box center [491, 176] width 6 height 6
checkbox input "true"
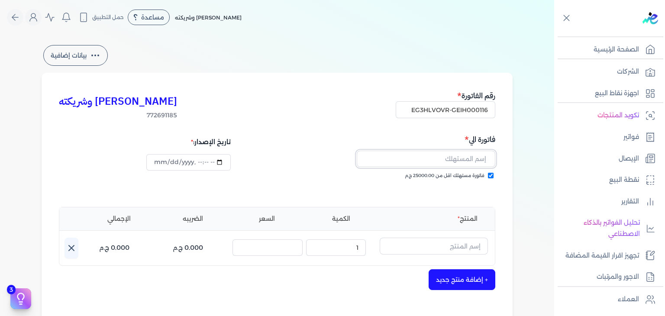
click at [455, 158] on input "text" at bounding box center [426, 159] width 139 height 16
paste input "[PERSON_NAME]"
type input "[PERSON_NAME]"
click at [458, 246] on input "text" at bounding box center [434, 246] width 108 height 16
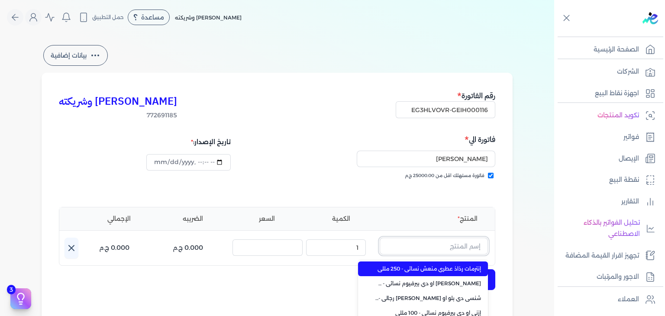
paste input "سوبريم فلاور رذاذ عطري منعش نسائي - 250 مللي"
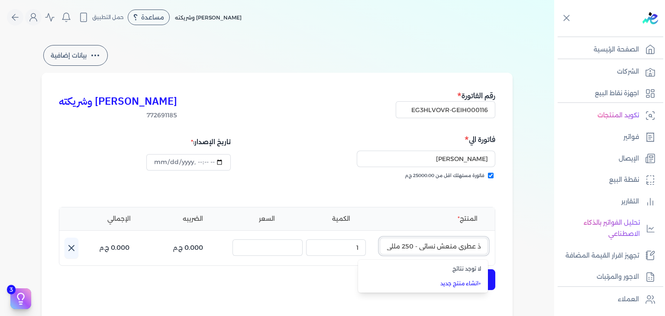
type input "سوبريم فلاور رذاذ عطري منعش نسائي - 250 مللي"
click at [481, 281] on span "+" at bounding box center [479, 283] width 3 height 6
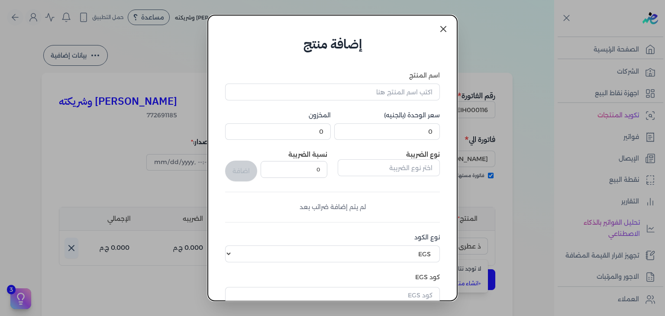
scroll to position [0, 0]
click at [403, 96] on input "اسم المنتج" at bounding box center [332, 92] width 215 height 16
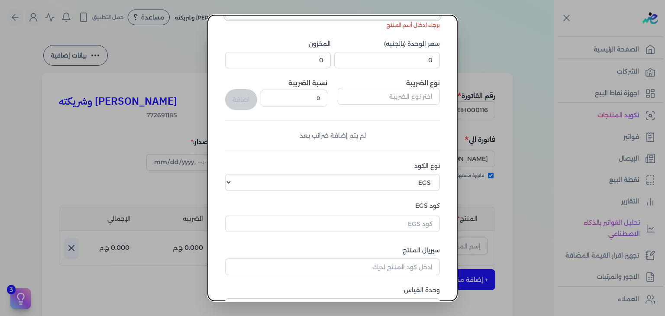
scroll to position [142, 0]
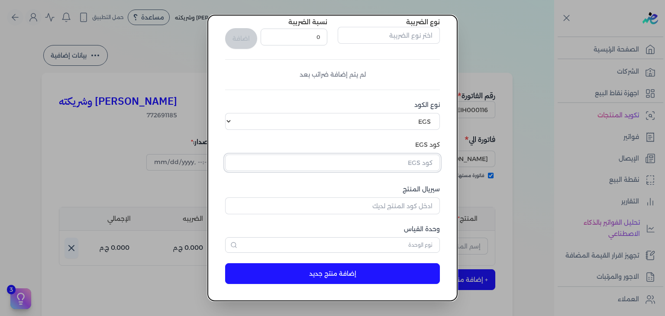
click at [421, 163] on input "text" at bounding box center [332, 163] width 215 height 16
paste input "EG-772691185-EPCF-P-RFM-W-250-21"
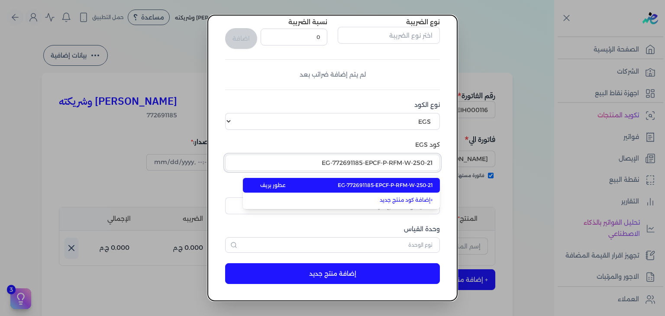
type input "EG-772691185-EPCF-P-RFM-W-250-21"
click at [424, 182] on span "EG-772691185-EPCF-P-RFM-W-250-21" at bounding box center [385, 185] width 95 height 8
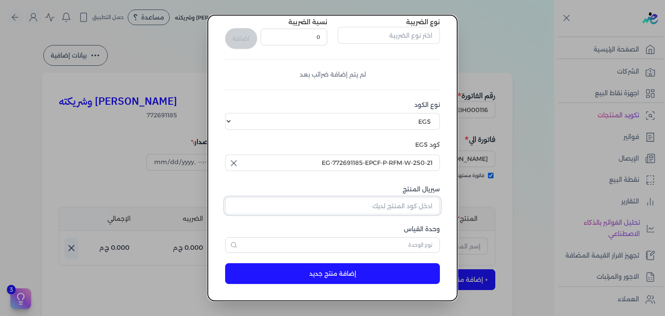
click at [417, 201] on input "سيريال المنتج" at bounding box center [332, 205] width 215 height 16
paste input "Z03EA70E288821AC1EF39Z-1"
type input "Z03EA70E288821AC1EF39Z-1"
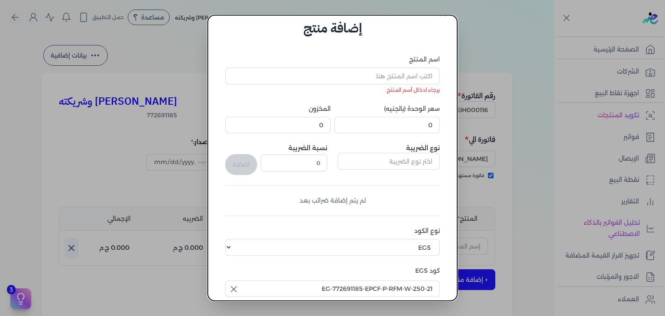
scroll to position [12, 0]
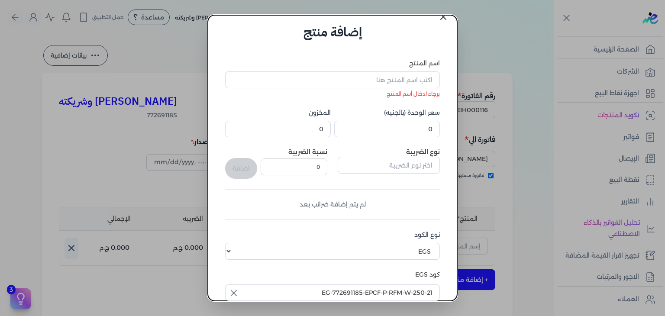
type input "وحدة نشاط"
click at [412, 77] on input "اسم المنتج" at bounding box center [332, 79] width 215 height 16
paste input "سوبريم فلاور رذاذ عطري منعش نسائي - 250 مللي"
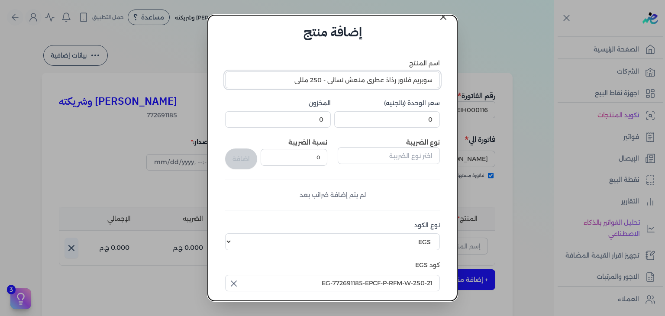
type input "سوبريم فلاور رذاذ عطري منعش نسائي - 250 مللي"
click at [416, 116] on input "0" at bounding box center [387, 119] width 106 height 16
paste input "93"
paste input "232.5"
type input "232.5"
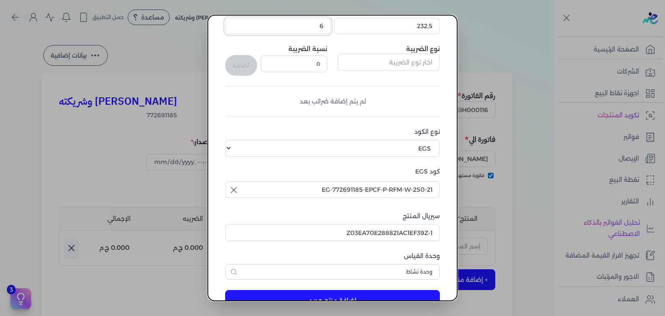
scroll to position [132, 0]
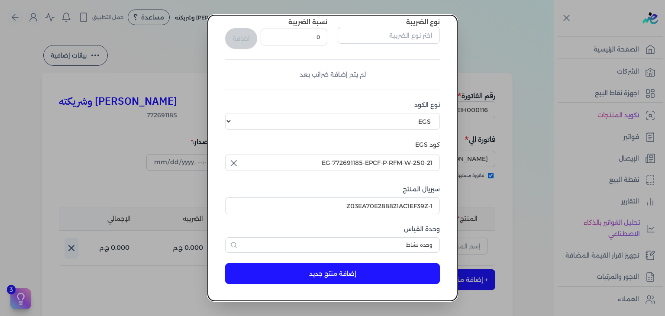
type input "6"
click at [346, 271] on button "إضافة منتج جديد" at bounding box center [332, 273] width 215 height 21
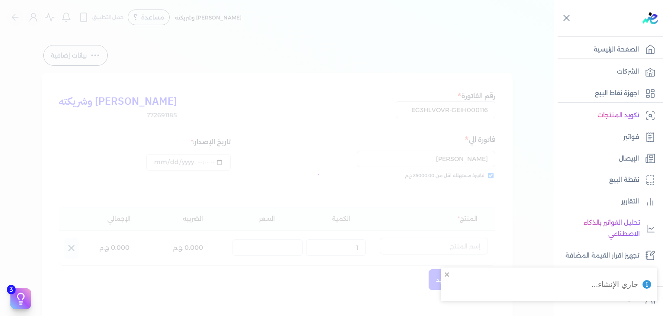
select select "EGS"
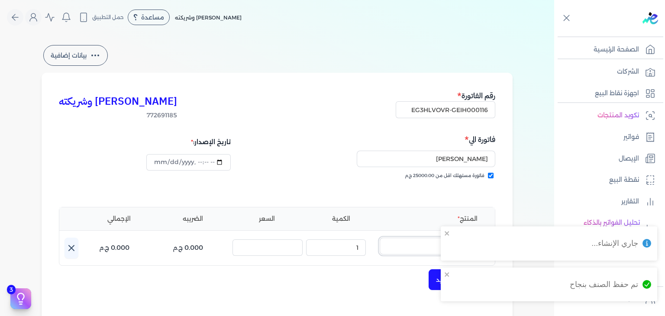
click at [408, 249] on input "text" at bounding box center [434, 246] width 108 height 16
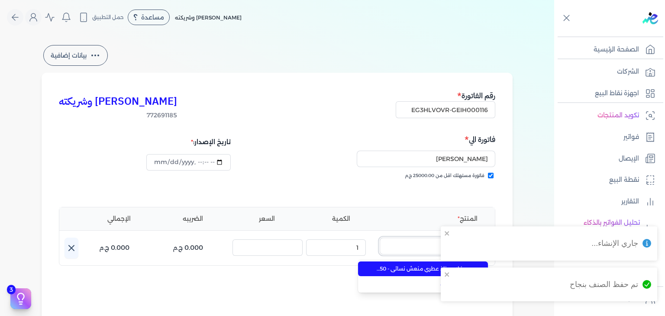
paste input "سوبريم فلاور رذاذ عطري منعش نسائي - 250 مللي"
type input "سوبريم فلاور رذاذ عطري منعش نسائي - 250 مللي"
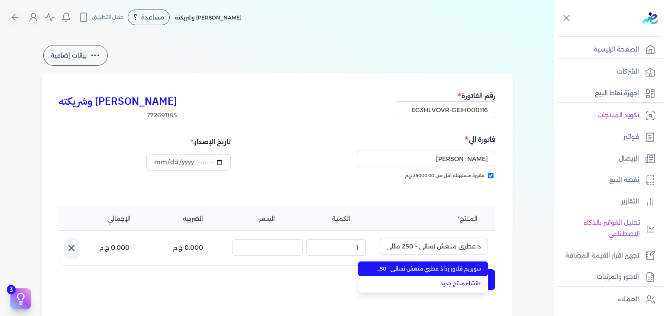
click at [409, 267] on span "سوبريم فلاور رذاذ عطري منعش نسائي - 250 مللي" at bounding box center [428, 269] width 106 height 8
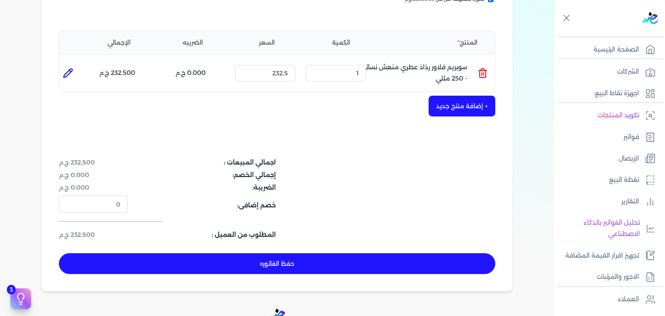
scroll to position [260, 0]
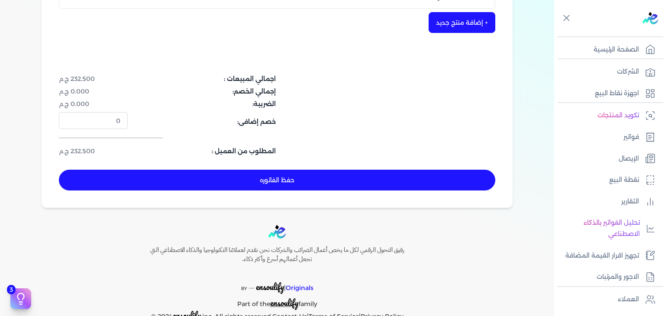
click at [374, 174] on button "حفظ الفاتوره" at bounding box center [277, 180] width 436 height 21
type input "[DATE]"
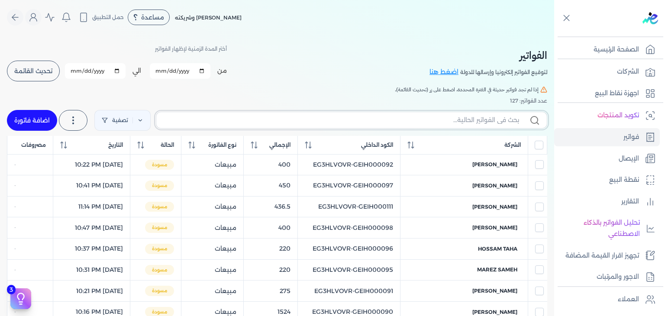
click at [474, 121] on input "text" at bounding box center [341, 120] width 356 height 9
paste input "EG3HLVOVR-GEIH000116"
type input "EG3HLVOVR-GEIH000116"
checkbox input "false"
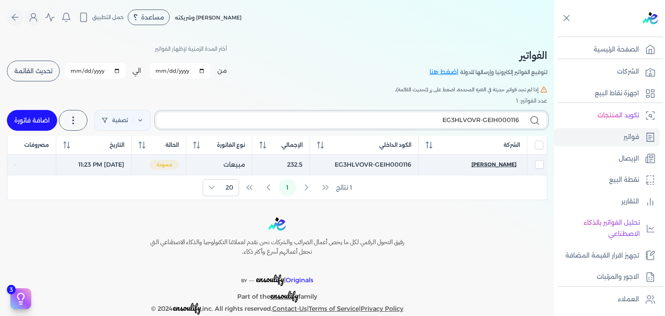
type input "EG3HLVOVR-GEIH000116"
click at [497, 163] on span "[PERSON_NAME]" at bounding box center [493, 165] width 45 height 8
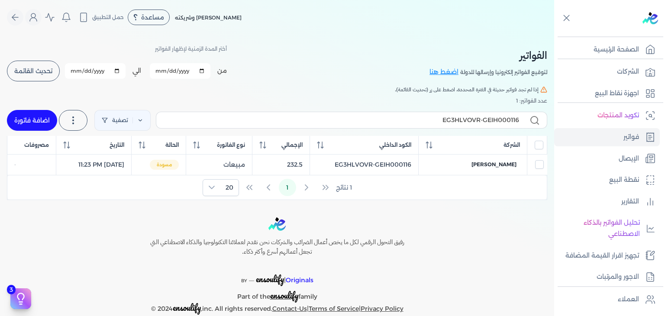
select select "EGP"
select select "B"
select select "EGS"
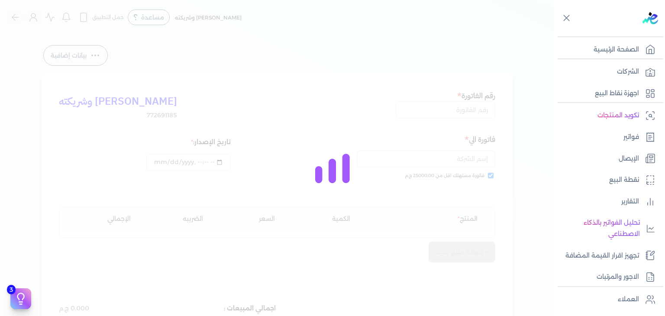
type input "EG3HLVOVR-GEIH000116"
checkbox input "true"
type input "[DATE]T23:23:54"
type input "[DATE]"
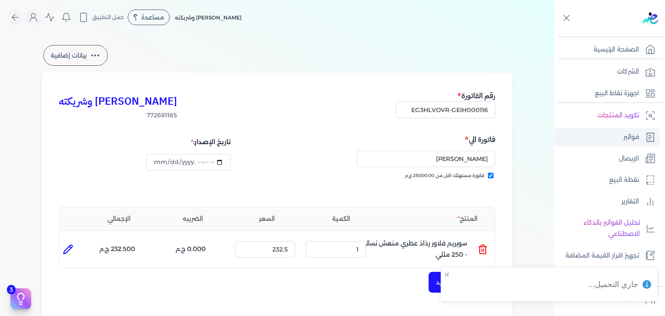
click at [626, 135] on p "فواتير" at bounding box center [631, 137] width 16 height 11
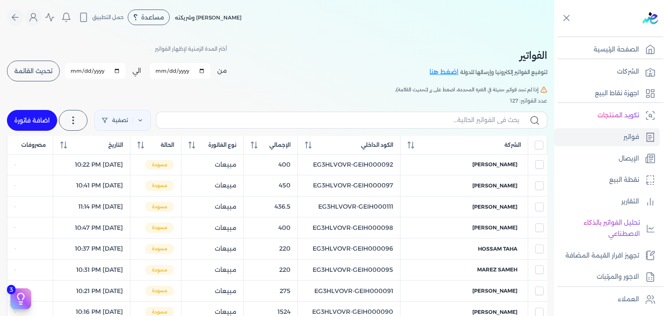
click at [35, 120] on link "اضافة فاتورة" at bounding box center [32, 120] width 50 height 21
select select "EGP"
select select "B"
select select "EGS"
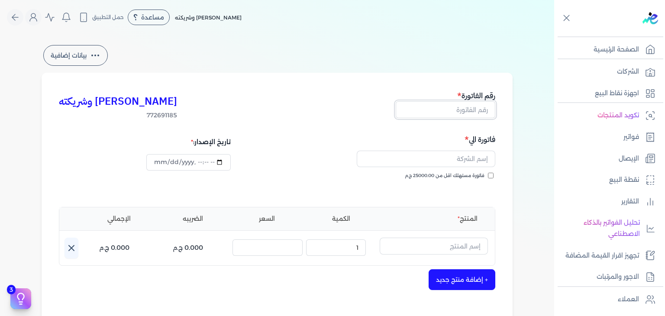
click at [473, 107] on input "text" at bounding box center [446, 109] width 100 height 16
paste input "EG3HLVOVR-GEIH000117"
type input "EG3HLVOVR-GEIH000117"
click at [492, 172] on label "فاتورة مستهلك اقل من 25000.00 ج.م" at bounding box center [449, 175] width 89 height 7
click at [492, 173] on input "فاتورة مستهلك اقل من 25000.00 ج.م" at bounding box center [491, 176] width 6 height 6
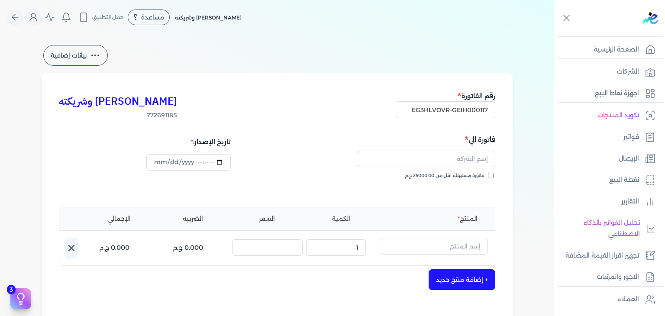
checkbox input "true"
click at [438, 160] on input "text" at bounding box center [426, 159] width 139 height 16
paste input "[PERSON_NAME]"
type input "[PERSON_NAME]"
click at [433, 245] on input "text" at bounding box center [434, 246] width 108 height 16
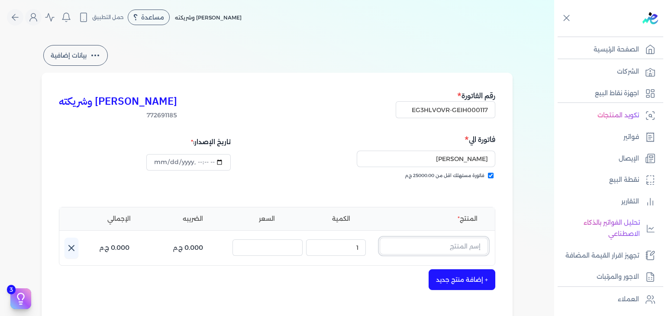
paste input "أوشن بريز او دي بيرفيوم للجنسين - 100 مللي"
type input "أوشن بريز او دي بيرفيوم للجنسين - 100 مللي"
click at [471, 283] on link "+ انشاء منتج جديد" at bounding box center [428, 284] width 106 height 8
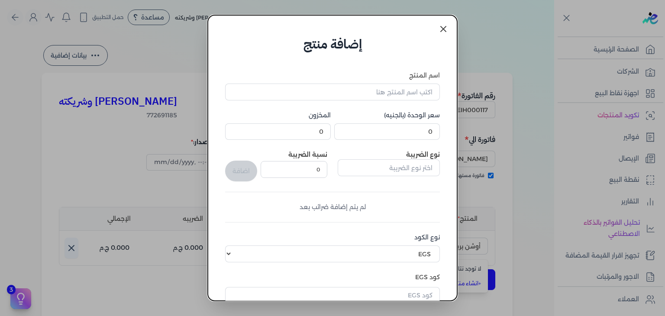
scroll to position [132, 0]
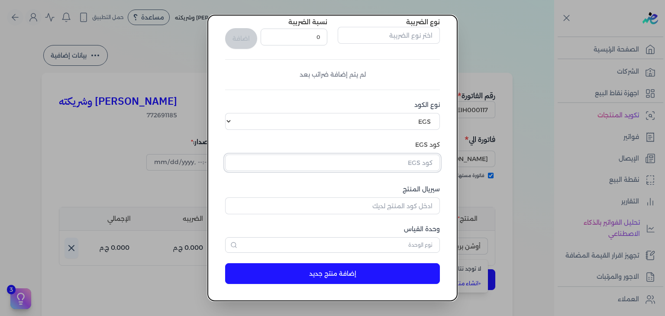
click at [417, 165] on input "text" at bounding box center [332, 163] width 215 height 16
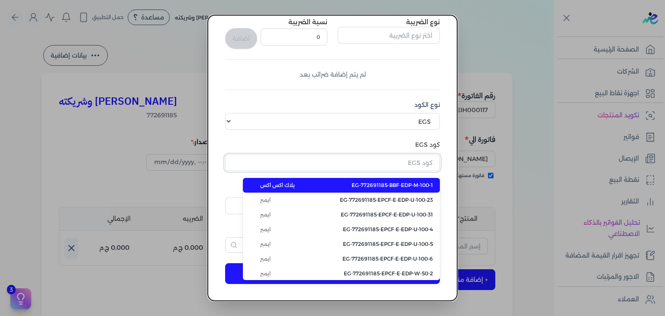
paste input "EG-772691185-EPCF-E-EDP-U-100-10"
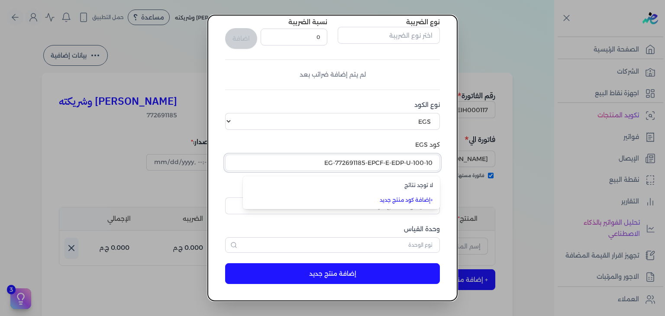
type input "EG-772691185-EPCF-E-EDP-U-100-10"
click at [408, 138] on div "اسم المنتج سعر الوحدة (بالجنيه) 0 المخزون 0 نوع الضريبة نسبة الضريبة 0 اضافة لم…" at bounding box center [332, 96] width 215 height 314
click at [577, 128] on dialog "إضافة منتج اسم المنتج سعر الوحدة (بالجنيه) 0 المخزون 0 نوع الضريبة نسبة الضريبة…" at bounding box center [332, 158] width 665 height 316
click at [409, 168] on input "text" at bounding box center [332, 163] width 215 height 16
click at [58, 29] on dialog "إضافة منتج اسم المنتج سعر الوحدة (بالجنيه) 0 المخزون 0 نوع الضريبة نسبة الضريبة…" at bounding box center [332, 158] width 665 height 316
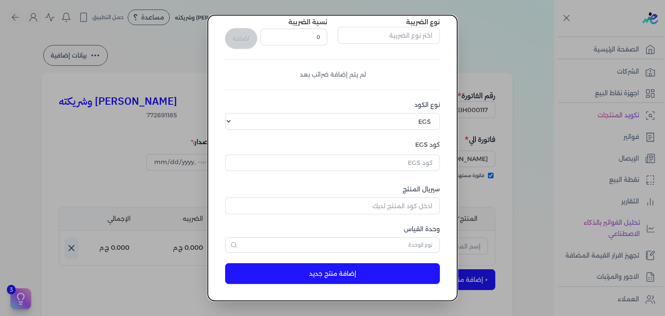
scroll to position [0, 0]
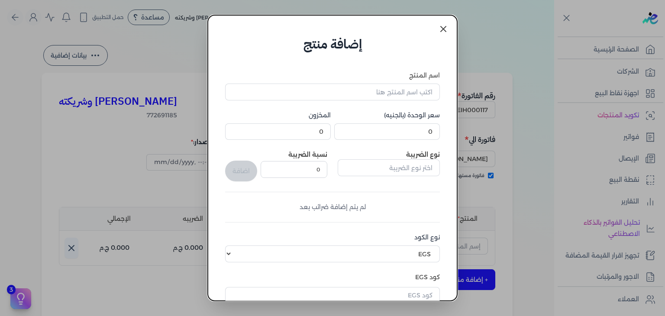
click at [447, 30] on icon at bounding box center [443, 29] width 10 height 10
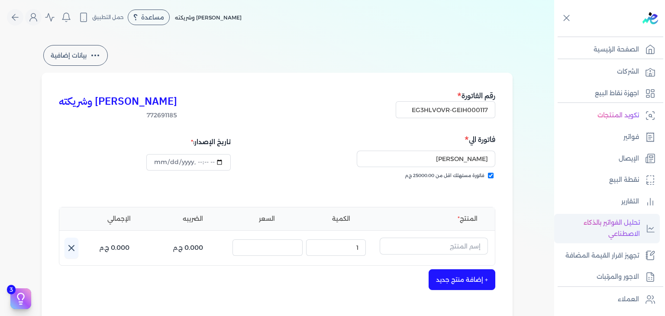
scroll to position [151, 0]
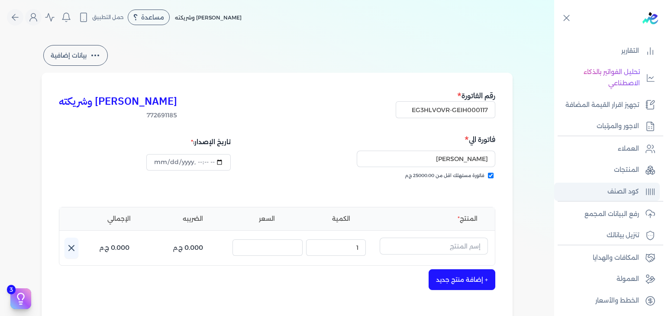
click at [618, 189] on p "كود الصنف" at bounding box center [623, 191] width 32 height 11
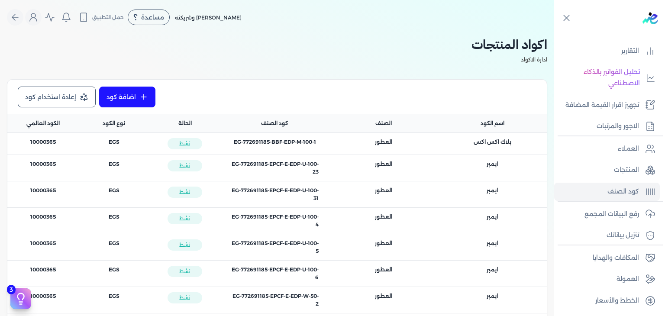
click at [75, 96] on link "إعادة استخدام كود" at bounding box center [57, 97] width 78 height 21
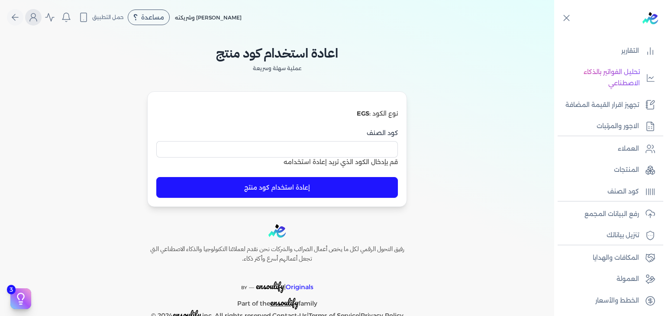
click at [39, 13] on icon "Global" at bounding box center [33, 17] width 10 height 10
click at [122, 127] on label "تسجيل الخروج" at bounding box center [84, 126] width 104 height 17
click at [554, 35] on input "Close" at bounding box center [554, 35] width 0 height 0
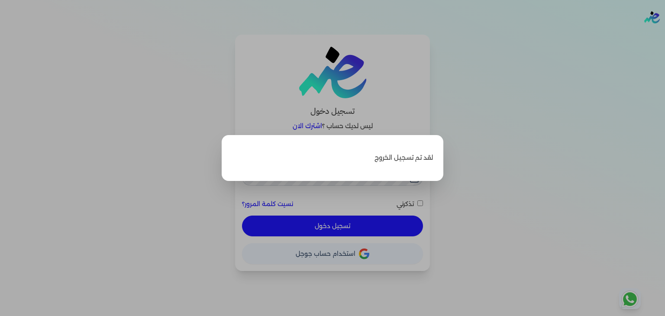
type input "[EMAIL_ADDRESS][DOMAIN_NAME]"
click at [299, 163] on p "لقد تم تسجيل الخروج" at bounding box center [332, 157] width 201 height 25
click at [480, 198] on label "Close" at bounding box center [332, 158] width 665 height 316
click at [664, 35] on input "Close" at bounding box center [665, 35] width 0 height 0
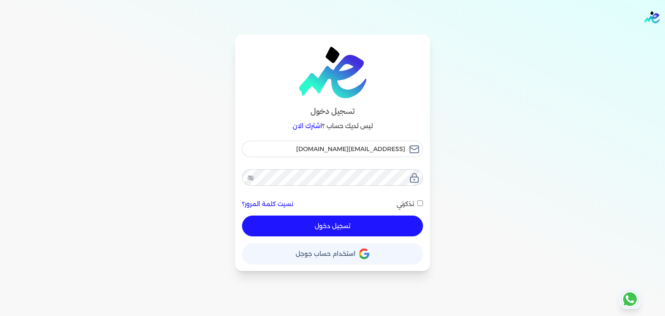
click at [361, 234] on button "تسجيل دخول" at bounding box center [332, 226] width 181 height 21
checkbox input "false"
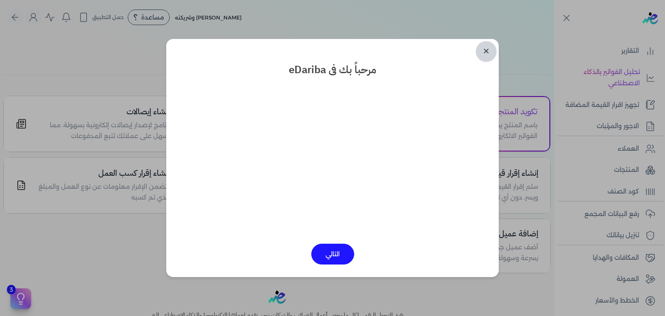
click at [481, 46] on link "✕" at bounding box center [486, 51] width 21 height 21
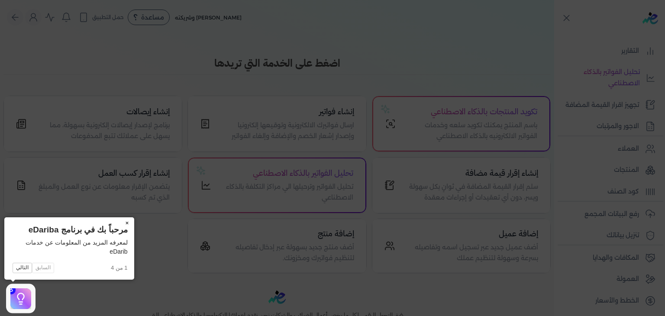
click at [123, 222] on button "×" at bounding box center [127, 223] width 14 height 12
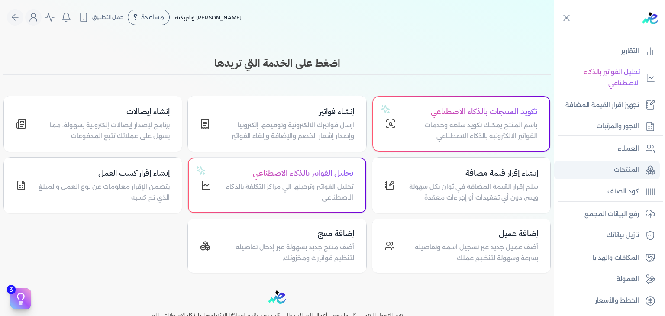
click at [621, 172] on p "المنتجات" at bounding box center [626, 169] width 25 height 11
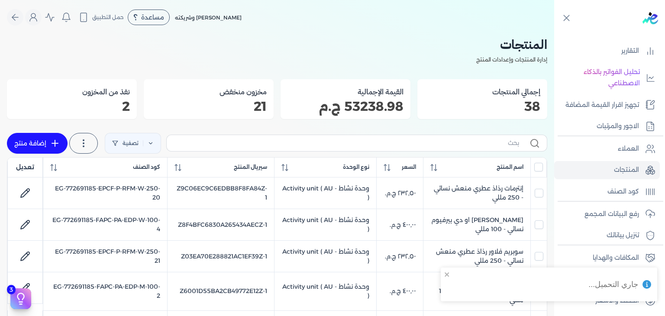
click at [55, 146] on icon at bounding box center [55, 143] width 10 height 10
select select "EGS"
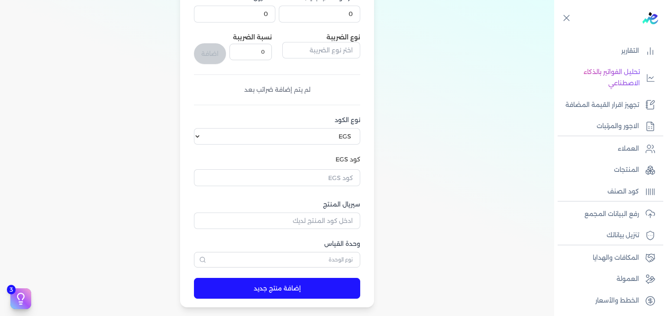
scroll to position [216, 0]
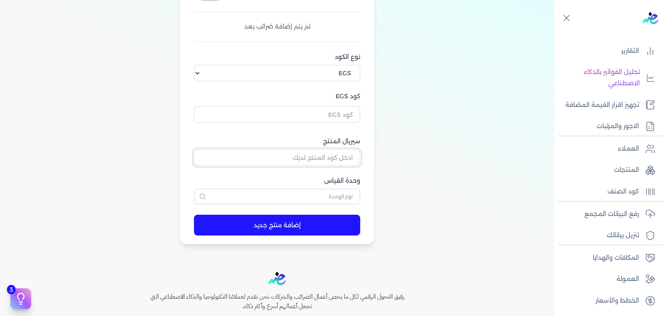
click at [341, 154] on input "سيريال المنتج" at bounding box center [277, 157] width 166 height 16
paste input "EG-772691185-EPCF-E-EDP-U-100-10"
type input "EG-772691185-EPCF-E-EDP-U-100-10"
click at [346, 116] on input "text" at bounding box center [277, 114] width 166 height 16
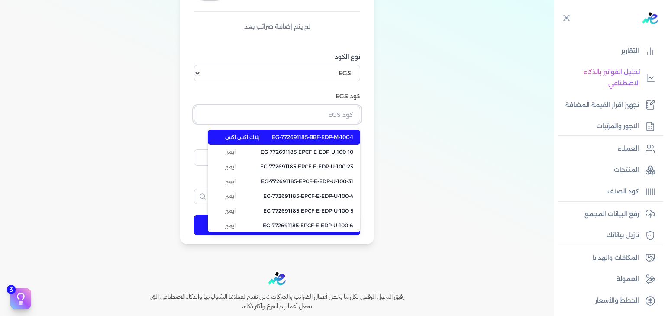
paste input "EG-772691185-EPCF-E-EDP-U-100-10"
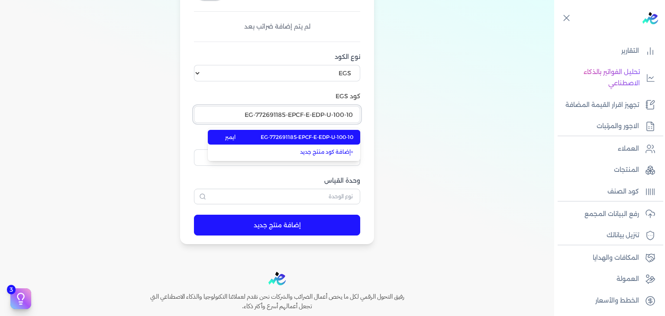
type input "EG-772691185-EPCF-E-EDP-U-100-10"
click at [337, 134] on span "EG-772691185-EPCF-E-EDP-U-100-10" at bounding box center [307, 137] width 93 height 8
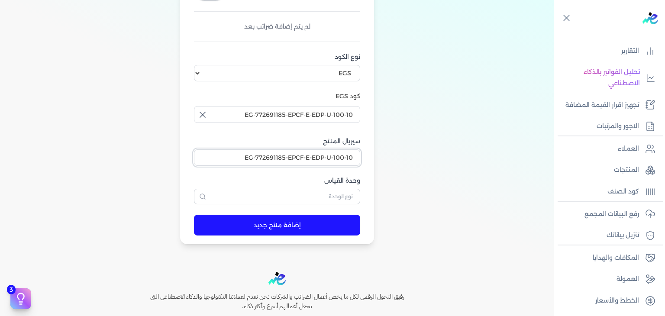
click at [346, 154] on input "EG-772691185-EPCF-E-EDP-U-100-10" at bounding box center [277, 157] width 166 height 16
paste input "Z542F8C030A41F61AF6DEZ-1"
type input "Z542F8C030A41F61AF6DEZ-1"
click at [351, 192] on input "text" at bounding box center [277, 197] width 166 height 16
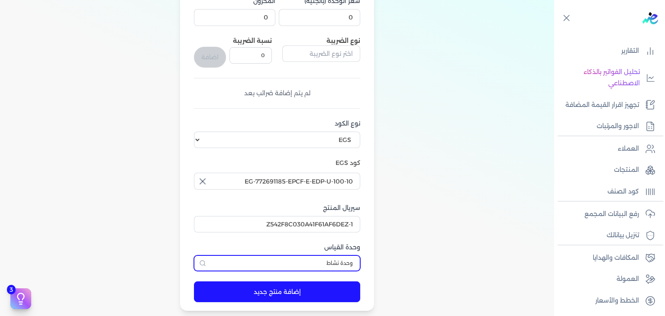
scroll to position [87, 0]
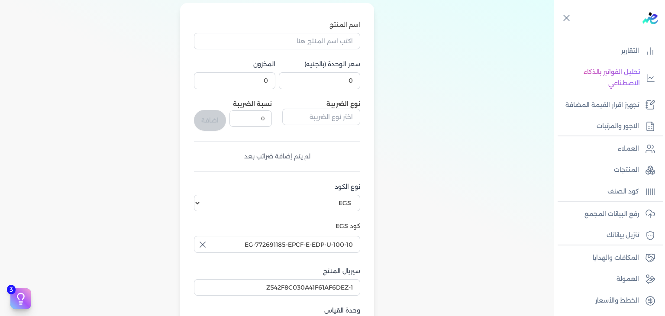
type input "وحدة نشاط"
click at [258, 84] on input "0" at bounding box center [234, 80] width 81 height 16
click at [261, 81] on input "0" at bounding box center [234, 80] width 81 height 16
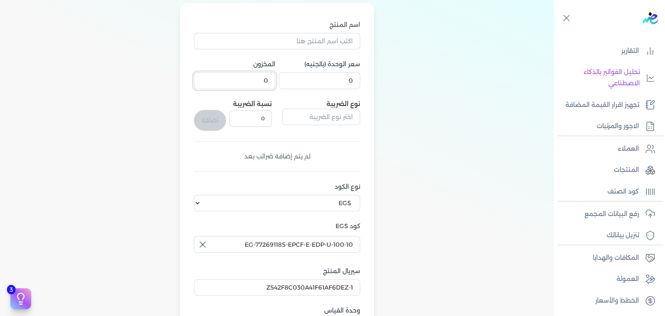
click at [261, 81] on input "0" at bounding box center [234, 80] width 81 height 16
type input "1"
click at [331, 81] on input "0" at bounding box center [319, 80] width 81 height 16
paste input "975"
type input "975"
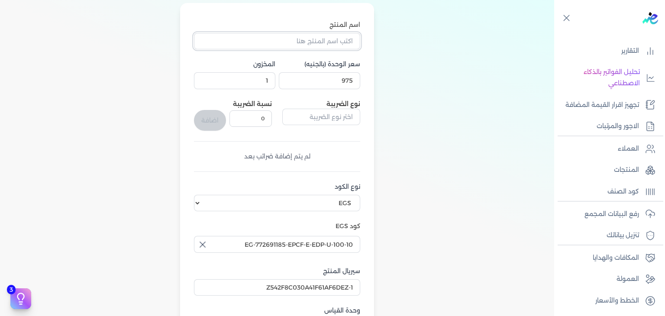
click at [303, 41] on input "اسم المنتج" at bounding box center [277, 41] width 166 height 16
paste input "أوشن بريز او دي بيرفيوم للجنسين - 100 مللي"
type input "أوشن بريز او دي بيرفيوم للجنسين - 100 مللي"
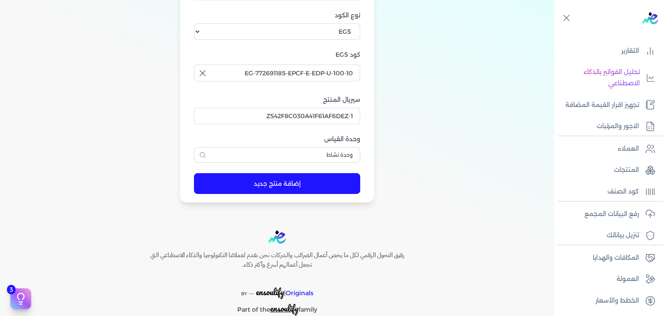
scroll to position [260, 0]
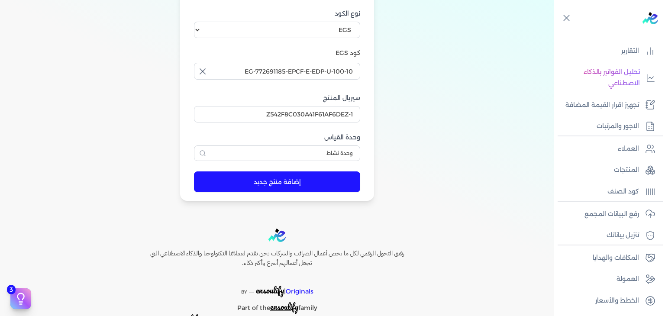
drag, startPoint x: 311, startPoint y: 186, endPoint x: 399, endPoint y: 189, distance: 88.4
click at [312, 185] on button "إضافة منتج جديد" at bounding box center [277, 181] width 166 height 21
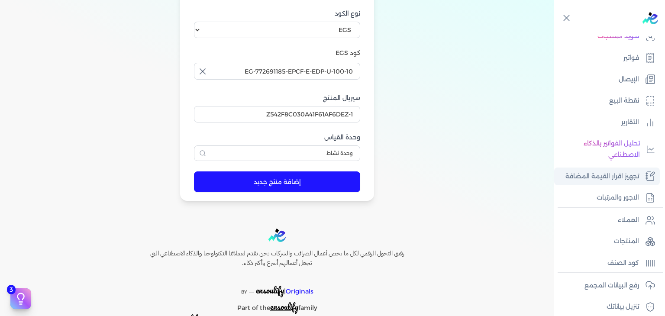
scroll to position [0, 0]
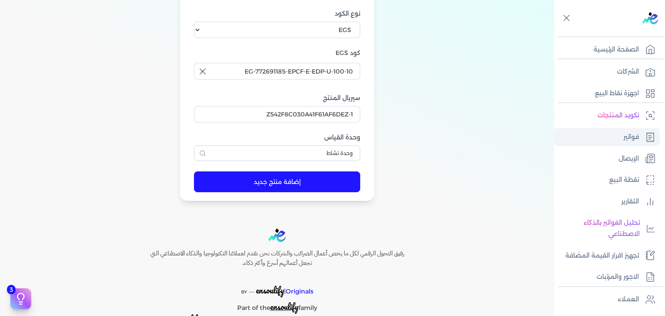
click at [623, 137] on p "فواتير" at bounding box center [631, 137] width 16 height 11
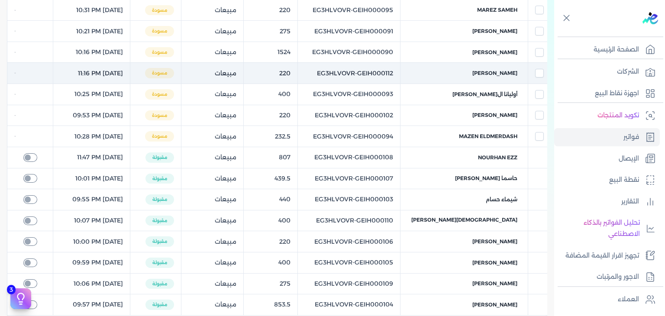
scroll to position [43, 0]
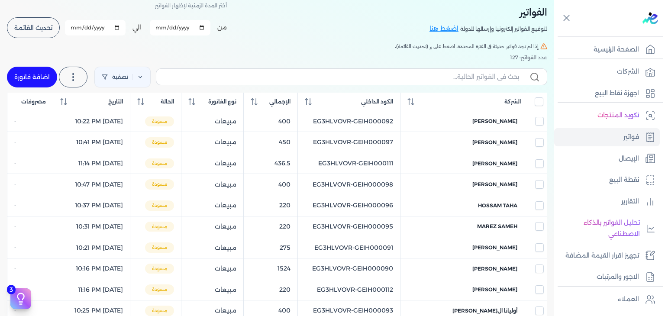
click at [38, 71] on link "اضافة فاتورة" at bounding box center [32, 77] width 50 height 21
select select "EGP"
select select "B"
select select "EGS"
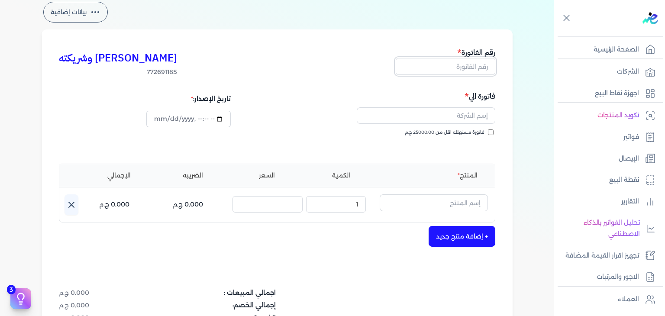
click at [480, 68] on input "text" at bounding box center [446, 66] width 100 height 16
paste input "أوشن بريز او دي بيرفيوم للجنسين - 100 مللي"
click at [480, 69] on input "أوشن بريز او دي بيرفيوم للجنسين - 100 مللي" at bounding box center [446, 66] width 100 height 16
click at [464, 73] on input "أوشن بريز او دي بيرفيوم للجنسين - 100 مللي" at bounding box center [446, 66] width 100 height 16
paste input "EG3HLVOVR-GEIH000117"
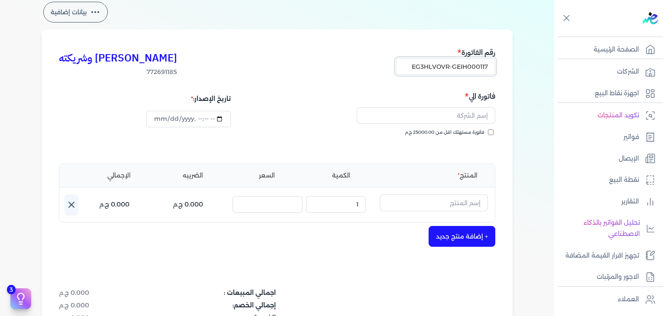
type input "EG3HLVOVR-GEIH000117"
click at [493, 131] on input "فاتورة مستهلك اقل من 25000.00 ج.م" at bounding box center [491, 132] width 6 height 6
checkbox input "true"
click at [480, 119] on input "text" at bounding box center [426, 115] width 139 height 16
paste input "[PERSON_NAME]"
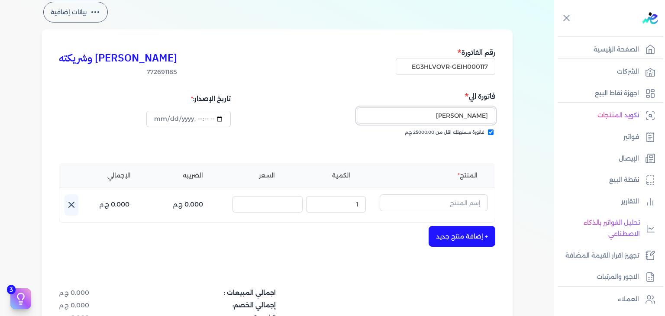
type input "[PERSON_NAME]"
click at [459, 200] on input "text" at bounding box center [434, 202] width 108 height 16
paste input "أوشن بريز او دي بيرفيوم للجنسين - 100 مللي"
type input "أوشن بريز او دي بيرفيوم للجنسين - 100 مللي"
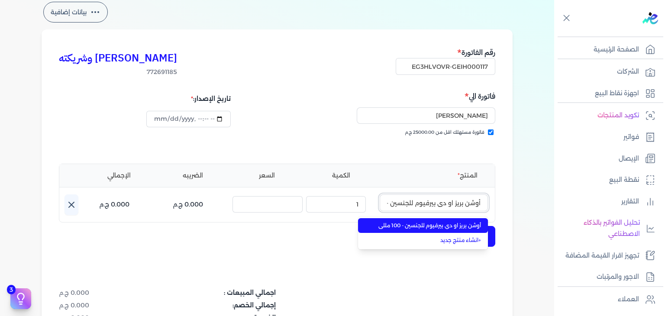
scroll to position [0, -27]
click at [443, 226] on span "أوشن بريز او دي بيرفيوم للجنسين - 100 مللي" at bounding box center [428, 226] width 106 height 8
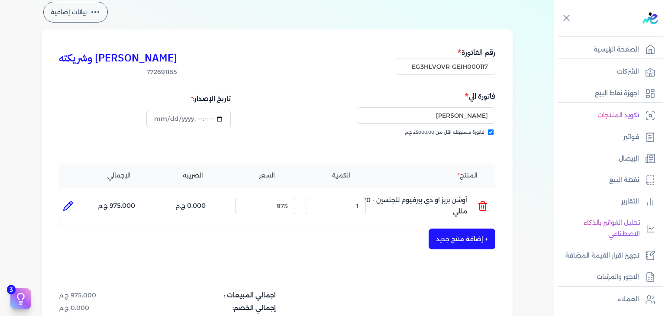
scroll to position [282, 0]
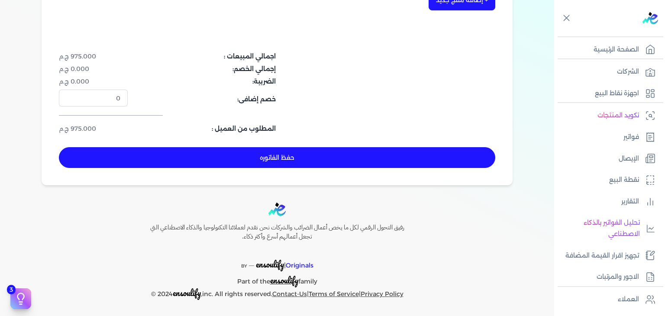
click at [346, 158] on button "حفظ الفاتوره" at bounding box center [277, 157] width 436 height 21
type input "[DATE]"
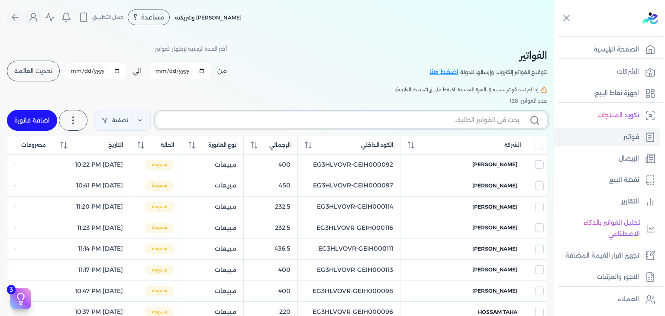
click at [459, 118] on input "text" at bounding box center [341, 120] width 356 height 9
paste input "GEIH000117"
type input "GEIH000117"
checkbox input "false"
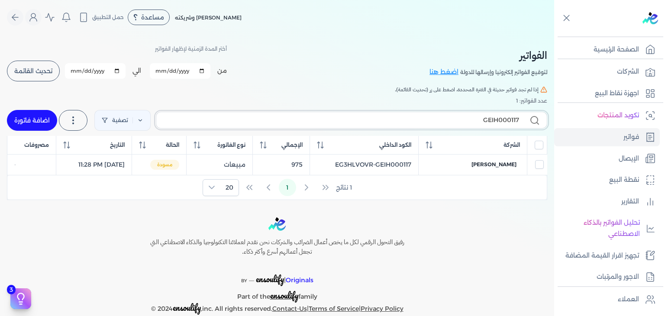
paste input "EG3HLVOVR-"
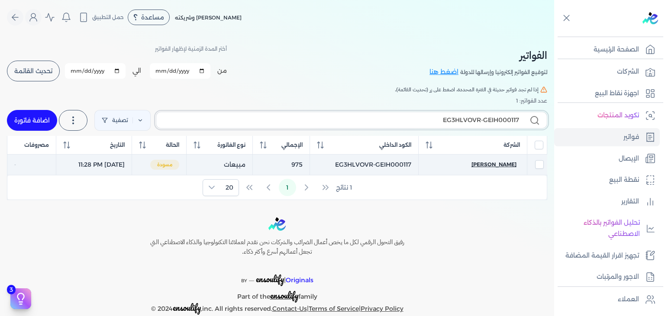
type input "EG3HLVOVR-GEIH000117"
click at [504, 165] on span "[PERSON_NAME]" at bounding box center [493, 165] width 45 height 8
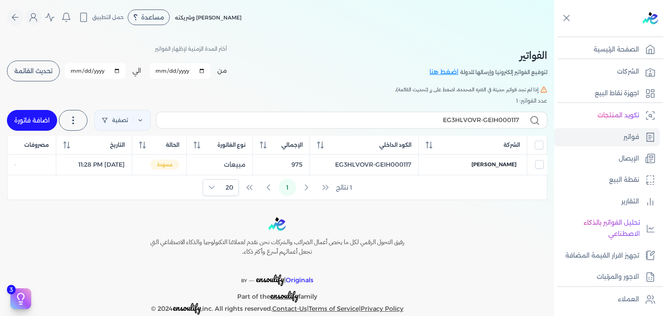
select select "EGP"
select select "B"
select select "EGS"
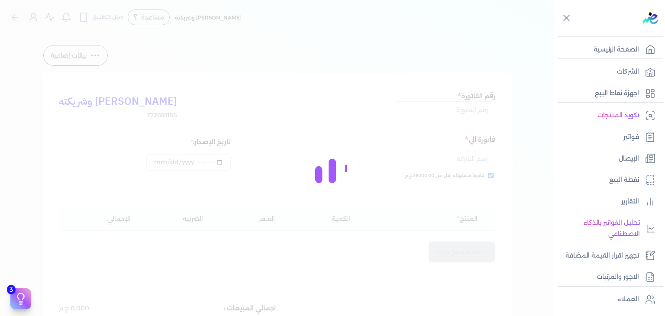
type input "EG3HLVOVR-GEIH000117"
checkbox input "true"
type input "[DATE]T23:28:10"
type input "[DATE]"
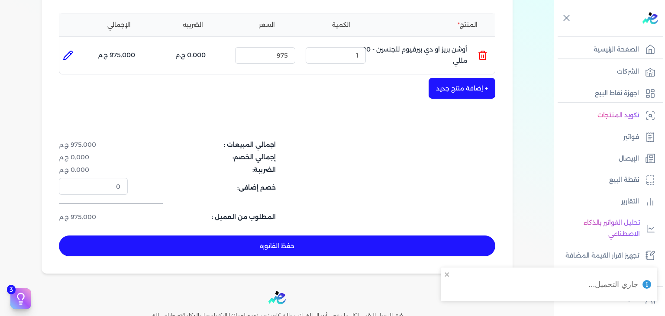
scroll to position [282, 0]
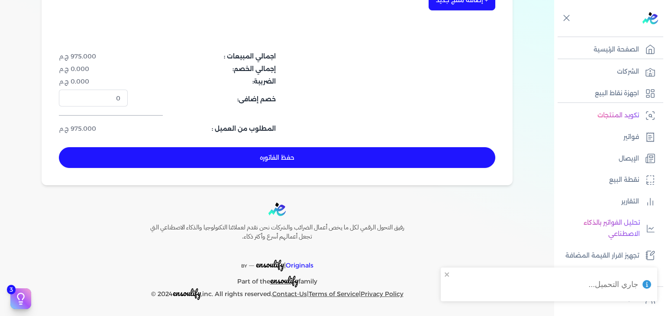
drag, startPoint x: 313, startPoint y: 151, endPoint x: 325, endPoint y: 153, distance: 11.9
click at [314, 151] on button "حفظ الفاتوره" at bounding box center [277, 157] width 436 height 21
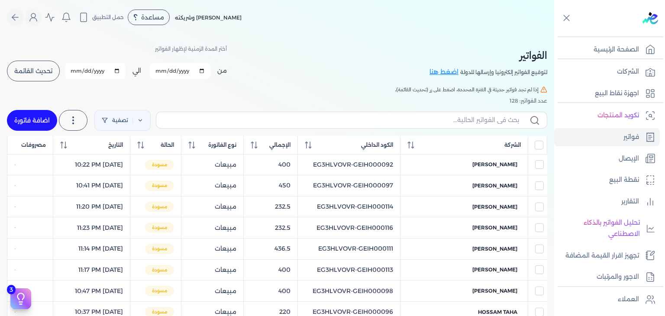
click at [35, 116] on link "اضافة فاتورة" at bounding box center [32, 120] width 50 height 21
select select "EGP"
select select "B"
select select "EGS"
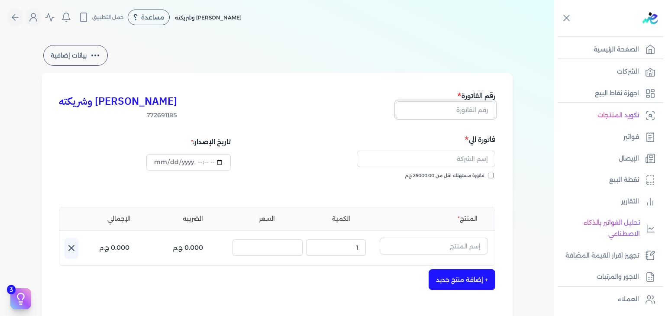
click at [483, 113] on input "text" at bounding box center [446, 109] width 100 height 16
paste input "EG3HLVOVR-GEIH000118"
type input "EG3HLVOVR-GEIH000118"
click at [471, 154] on input "text" at bounding box center [426, 159] width 139 height 16
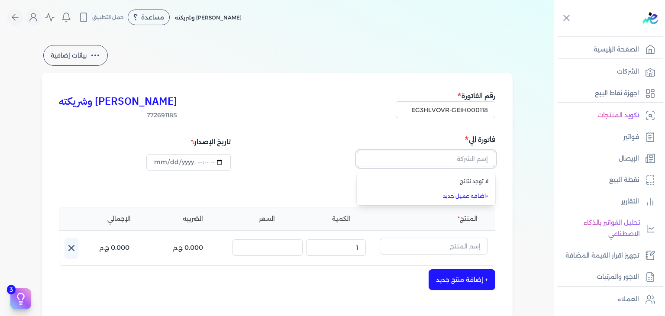
paste input "[PERSON_NAME]"
type input "[PERSON_NAME]"
click at [522, 184] on div "بيانات إضافية [PERSON_NAME] وشريكته 772691185 رقم الفاتورة EG3HLVOVR-GEIH000118…" at bounding box center [277, 253] width 499 height 421
click at [491, 175] on input "فاتورة مستهلك اقل من 25000.00 ج.م" at bounding box center [491, 176] width 6 height 6
checkbox input "true"
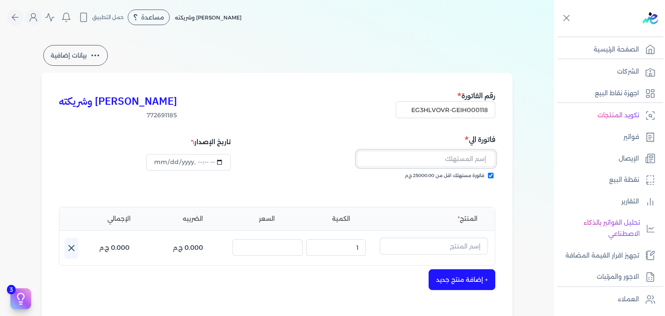
click at [464, 155] on input "text" at bounding box center [426, 159] width 139 height 16
paste input "[PERSON_NAME]"
type input "[PERSON_NAME]"
click at [470, 243] on input "text" at bounding box center [434, 246] width 108 height 16
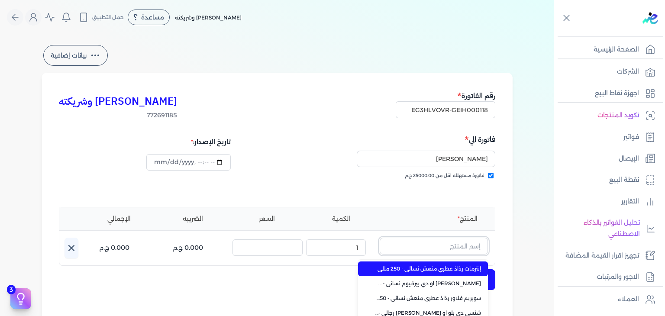
paste input "دير مس او دي بيرفيوم نسائي - 100 مللي"
type input "دير مس او دي بيرفيوم نسائي - 100 مللي"
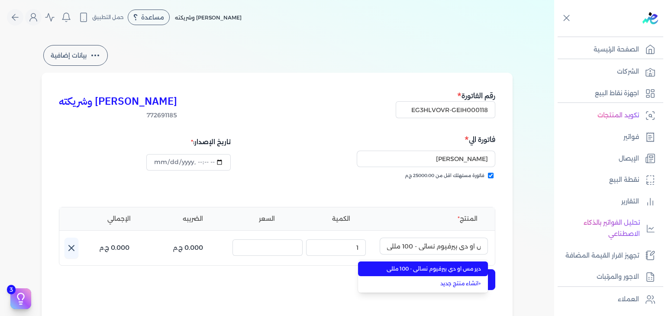
click at [472, 267] on span "دير مس او دي بيرفيوم نسائي - 100 مللي" at bounding box center [428, 269] width 106 height 8
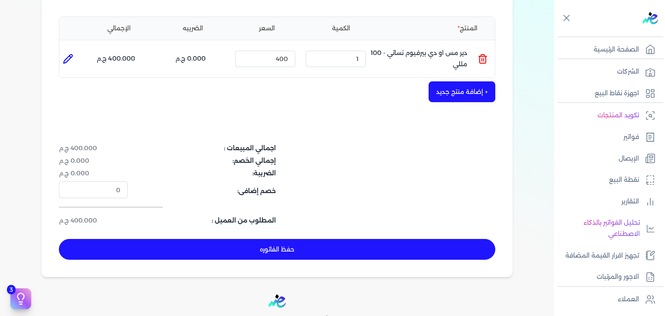
scroll to position [282, 0]
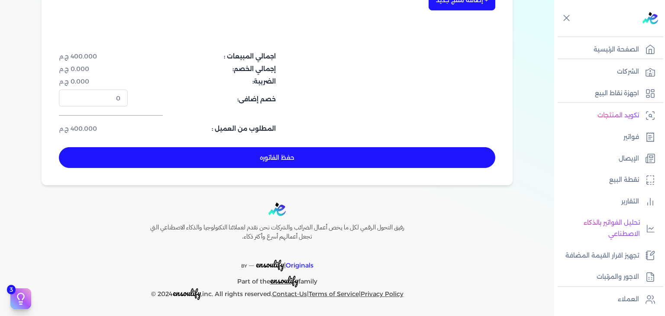
click at [312, 158] on button "حفظ الفاتوره" at bounding box center [277, 157] width 436 height 21
type input "[DATE]"
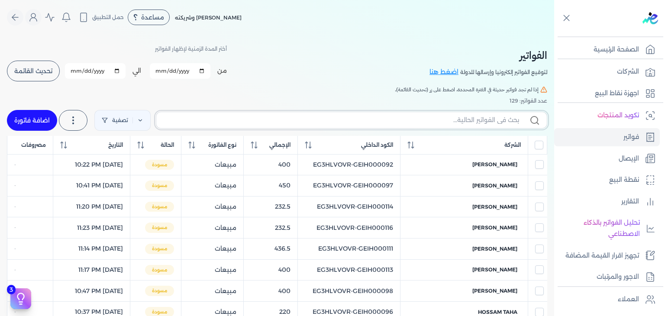
click at [483, 121] on input "text" at bounding box center [341, 120] width 356 height 9
paste input "EG3HLVOVR-GEIH000118"
type input "EG3HLVOVR-GEIH000118"
checkbox input "false"
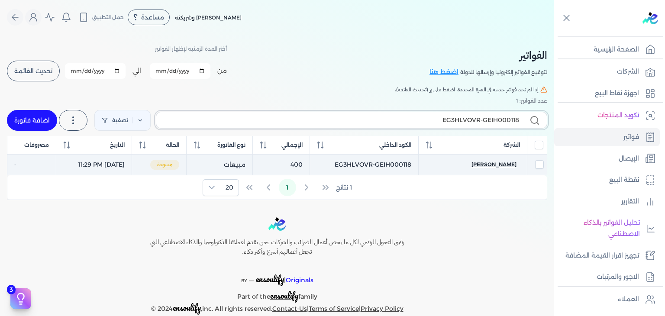
type input "EG3HLVOVR-GEIH000118"
click at [497, 161] on span "[PERSON_NAME]" at bounding box center [493, 165] width 45 height 8
select select "EGP"
select select "B"
select select "EGS"
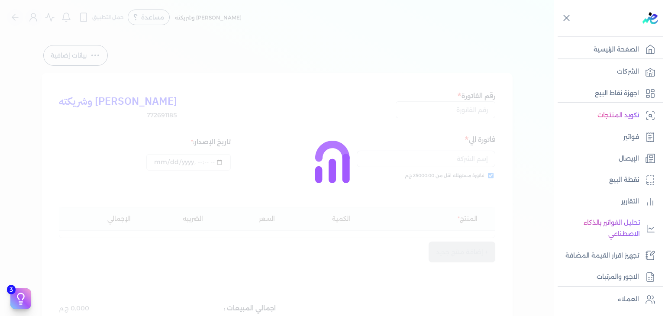
type input "EG3HLVOVR-GEIH000118"
checkbox input "true"
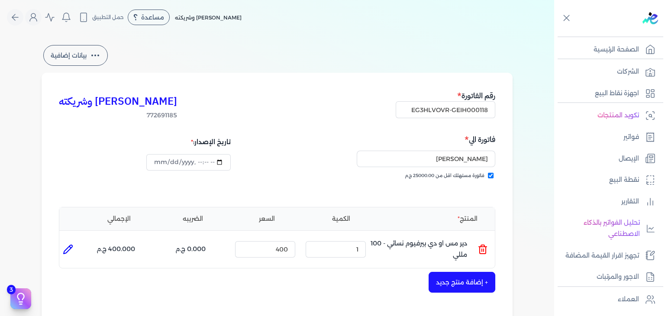
scroll to position [216, 0]
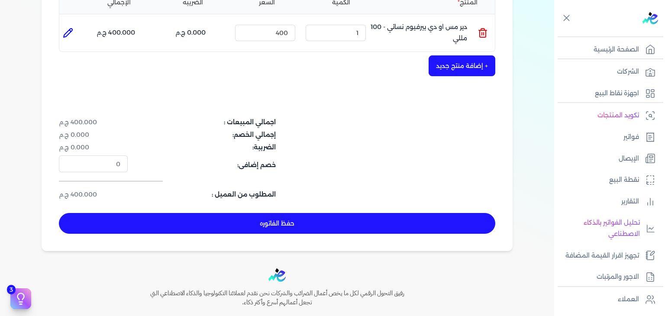
click at [297, 218] on button "حفظ الفاتوره" at bounding box center [277, 223] width 436 height 21
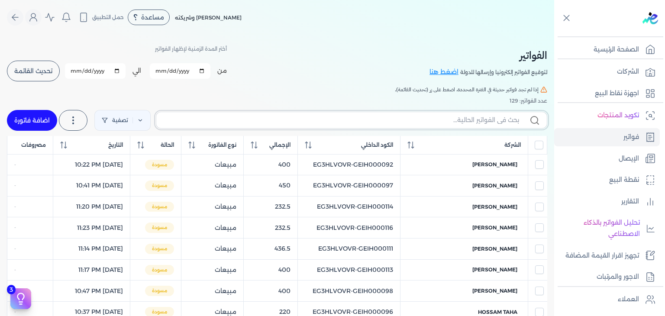
click at [485, 123] on input "text" at bounding box center [341, 120] width 356 height 9
paste input "EG3HLVOVR-GEIH000119"
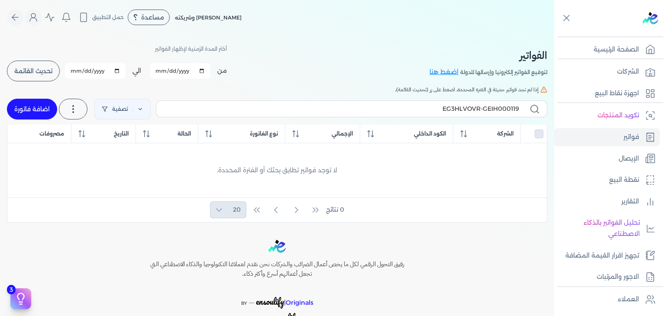
click at [45, 109] on link "اضافة فاتورة" at bounding box center [32, 109] width 50 height 21
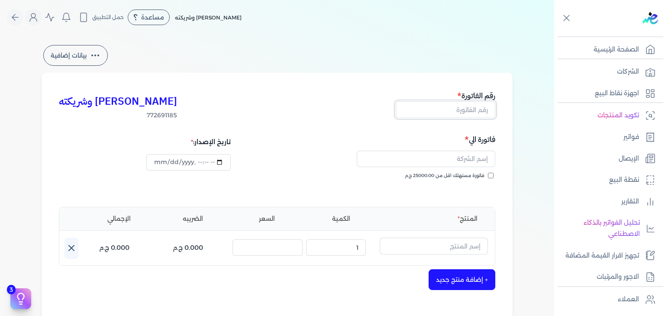
click at [469, 117] on input "text" at bounding box center [446, 109] width 100 height 16
paste input "EG3HLVOVR-GEIH000119"
click at [492, 177] on input "فاتورة مستهلك اقل من 25000.00 ج.م" at bounding box center [491, 176] width 6 height 6
click at [467, 163] on input "text" at bounding box center [426, 159] width 139 height 16
paste input "[PERSON_NAME]"
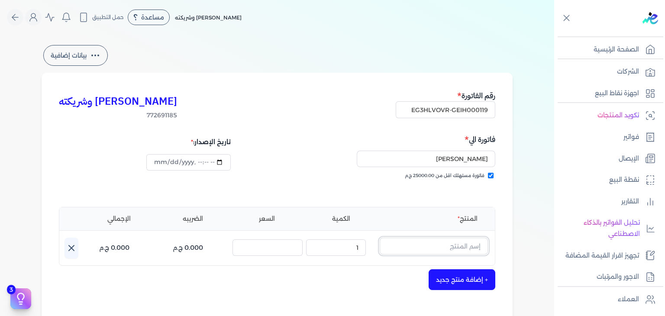
click at [452, 245] on input "text" at bounding box center [434, 246] width 108 height 16
paste input "ميس سينو رذاذ عطري منعش نسائي - 250 مللي"
click at [627, 136] on p "فواتير" at bounding box center [631, 137] width 16 height 11
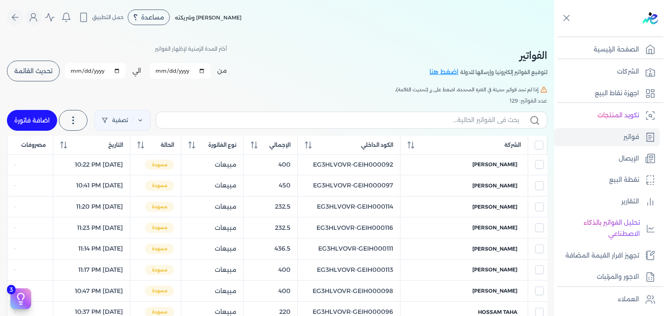
click at [52, 75] on button "تحديث القائمة" at bounding box center [33, 71] width 53 height 21
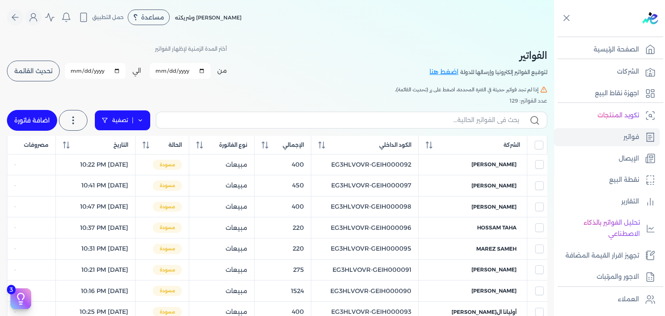
click at [104, 116] on link "تصفية" at bounding box center [122, 120] width 56 height 21
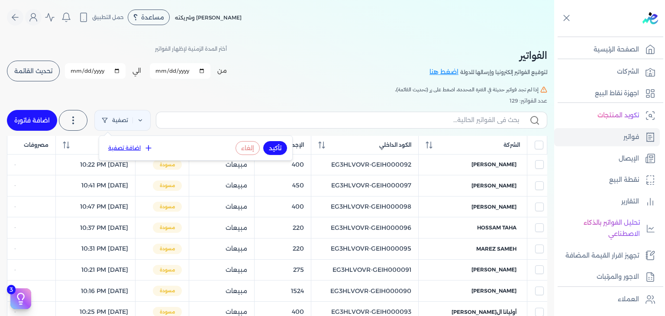
click at [146, 146] on icon at bounding box center [148, 148] width 9 height 9
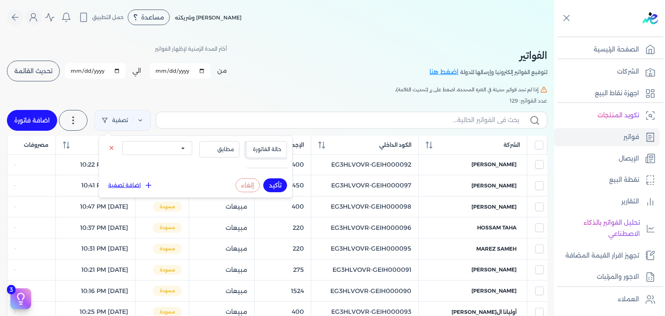
click at [261, 152] on span "حالة الفاتورة" at bounding box center [266, 149] width 29 height 8
click at [225, 152] on span "مطابق" at bounding box center [219, 149] width 29 height 8
click at [206, 110] on div "تصفية استخرج العملاء استخرج المنتجات اضافة فاتورة" at bounding box center [277, 120] width 540 height 31
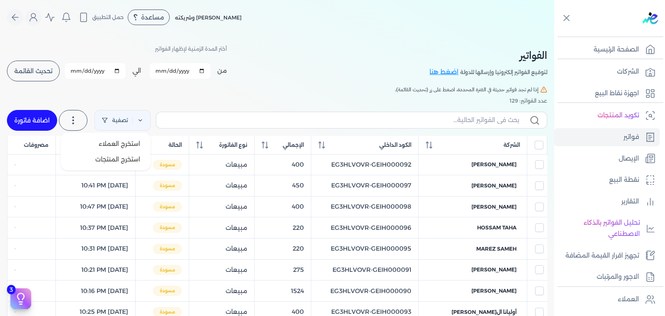
click at [83, 119] on label at bounding box center [73, 120] width 29 height 21
click at [248, 103] on div "عدد الفواتير: 129" at bounding box center [277, 101] width 540 height 8
click at [325, 146] on icon at bounding box center [321, 145] width 7 height 7
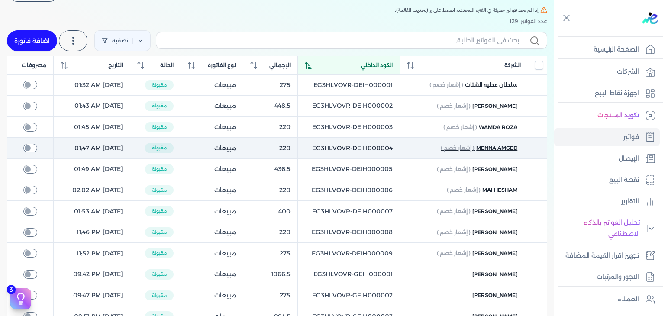
scroll to position [43, 0]
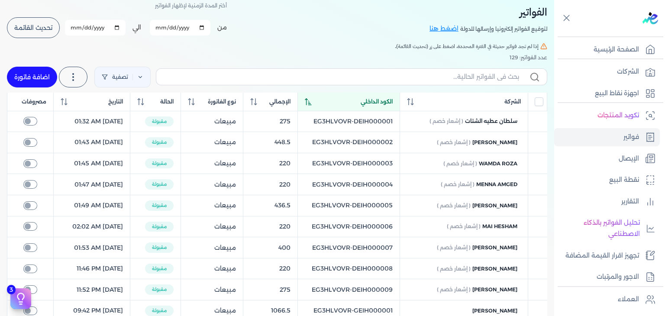
click at [312, 99] on icon at bounding box center [308, 101] width 7 height 7
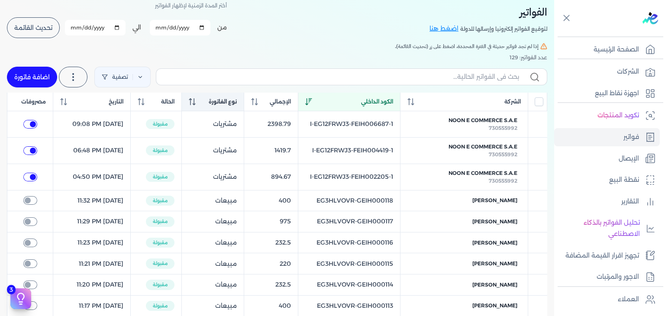
click at [195, 103] on icon at bounding box center [193, 104] width 3 height 2
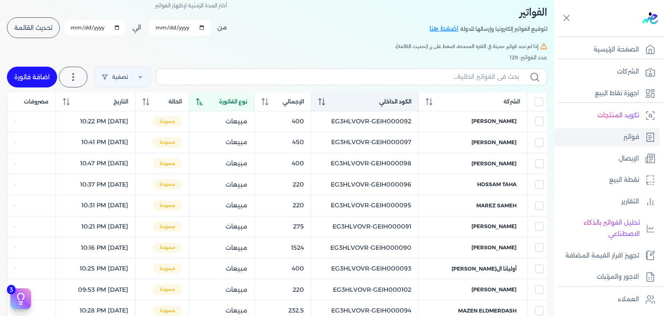
click at [203, 103] on icon at bounding box center [199, 101] width 6 height 7
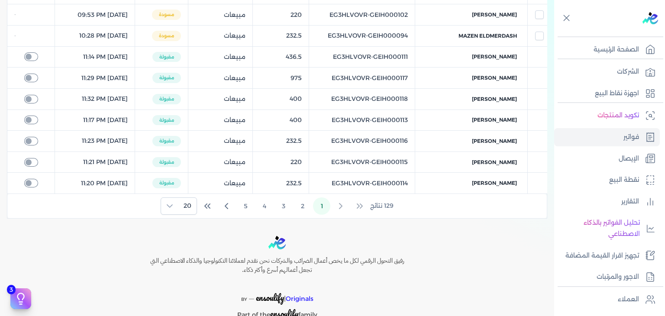
scroll to position [429, 0]
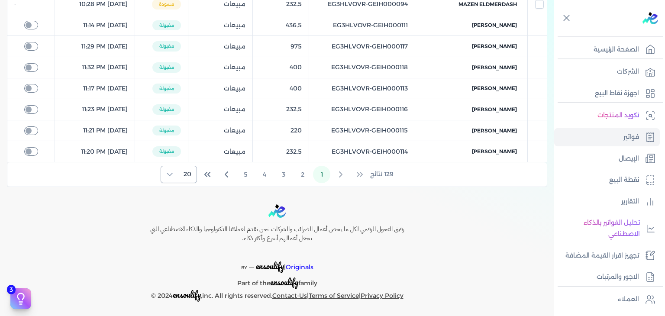
click at [173, 173] on icon at bounding box center [170, 174] width 6 height 3
click at [185, 224] on span "100" at bounding box center [185, 225] width 11 height 9
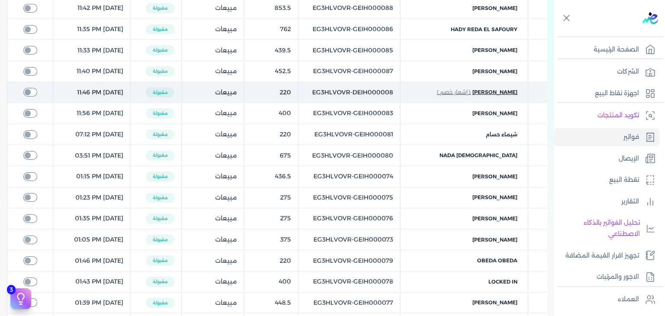
scroll to position [1125, 0]
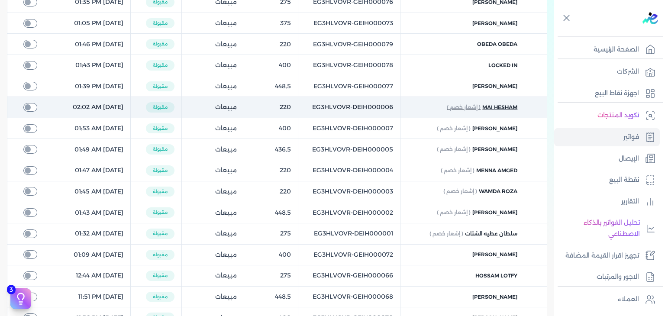
click at [485, 107] on span "mai hesham" at bounding box center [499, 107] width 35 height 8
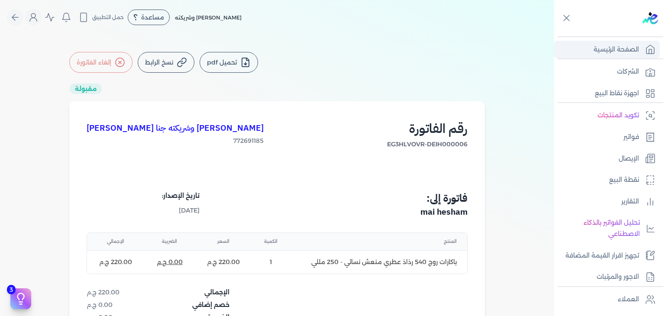
click at [636, 56] on link "الصفحة الرئيسية" at bounding box center [607, 50] width 106 height 18
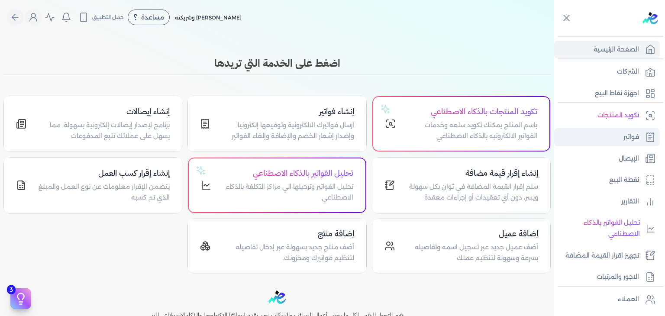
click at [624, 137] on p "فواتير" at bounding box center [631, 137] width 16 height 11
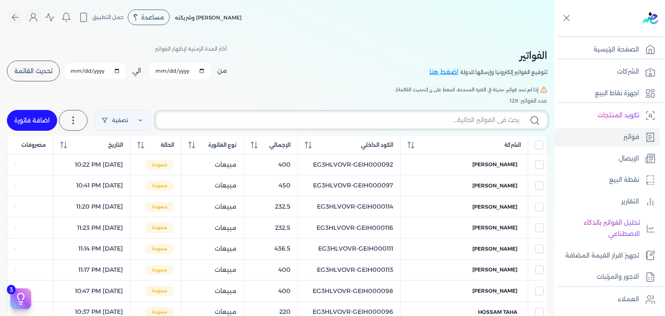
click at [477, 120] on input "text" at bounding box center [341, 120] width 356 height 9
paste input "EG3HLVOVR-DEIH000009"
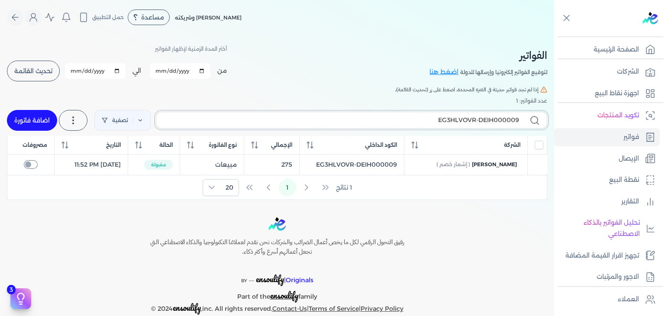
drag, startPoint x: 513, startPoint y: 118, endPoint x: 528, endPoint y: 118, distance: 14.3
click at [528, 118] on label "EG3HLVOVR-DEIH000009" at bounding box center [351, 120] width 391 height 16
drag, startPoint x: 511, startPoint y: 121, endPoint x: 537, endPoint y: 121, distance: 26.0
click at [537, 121] on label "EG3HLVOVR-DEIH000009" at bounding box center [351, 120] width 391 height 16
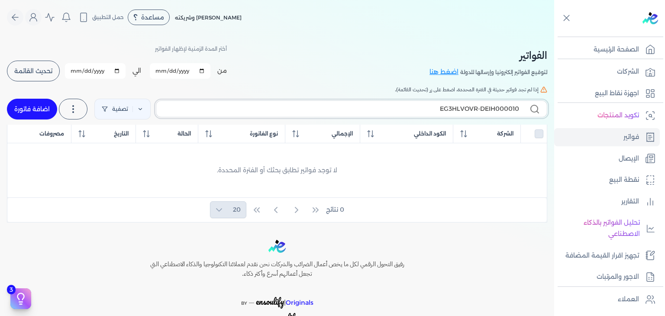
click at [506, 110] on input "EG3HLVOVR-DEIH000010" at bounding box center [341, 108] width 356 height 9
click at [459, 103] on label "EG3HLVOVR-DEIH000010" at bounding box center [351, 108] width 391 height 16
click at [459, 104] on input "EG3HLVOVR-DEIH000010" at bounding box center [341, 108] width 356 height 9
paste input "GEIH000035"
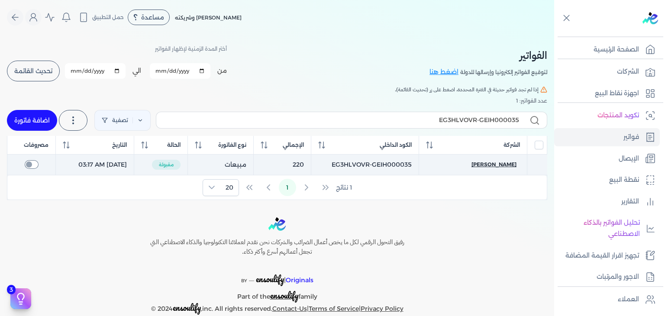
click at [478, 161] on span "[PERSON_NAME]" at bounding box center [493, 165] width 45 height 8
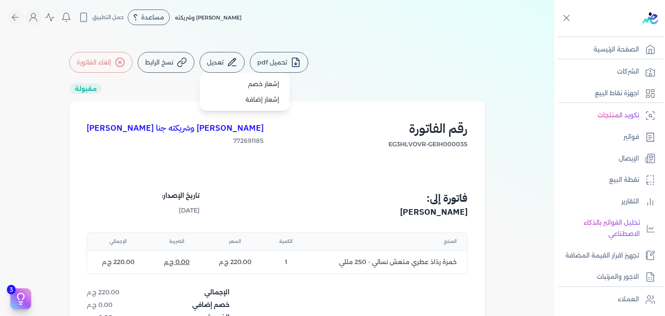
click at [230, 67] on icon at bounding box center [232, 62] width 10 height 10
click at [250, 99] on link "إشعار إضافة" at bounding box center [244, 100] width 83 height 16
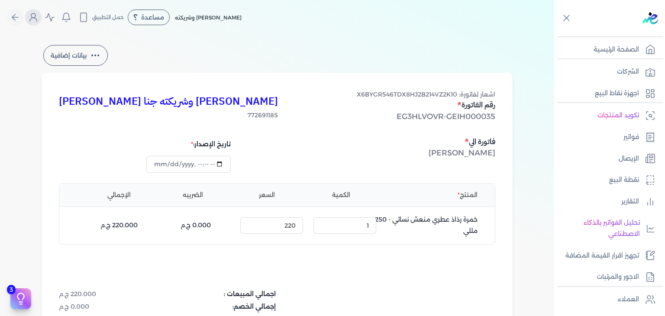
click at [33, 18] on icon "Global" at bounding box center [33, 17] width 10 height 10
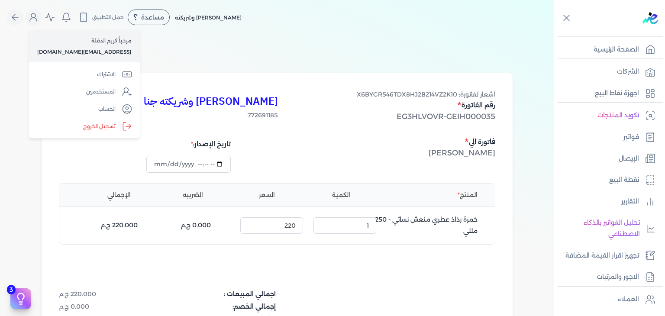
click at [214, 59] on div "بيانات إضافية" at bounding box center [277, 55] width 471 height 24
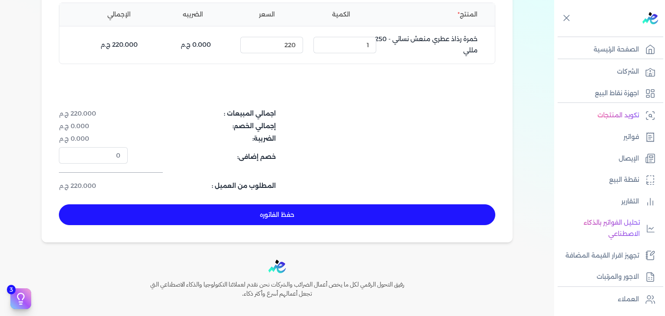
scroll to position [251, 0]
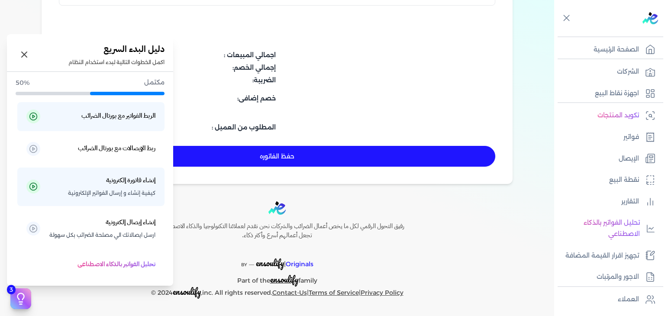
click at [16, 298] on icon at bounding box center [20, 298] width 13 height 13
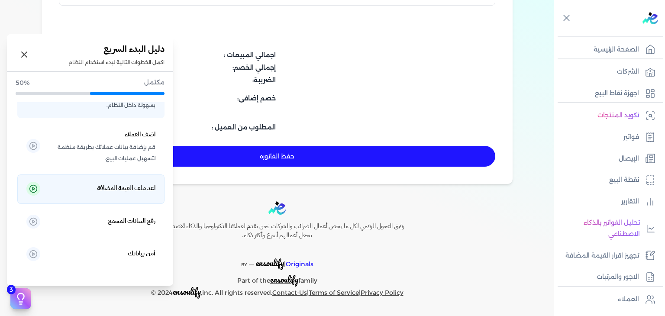
scroll to position [246, 0]
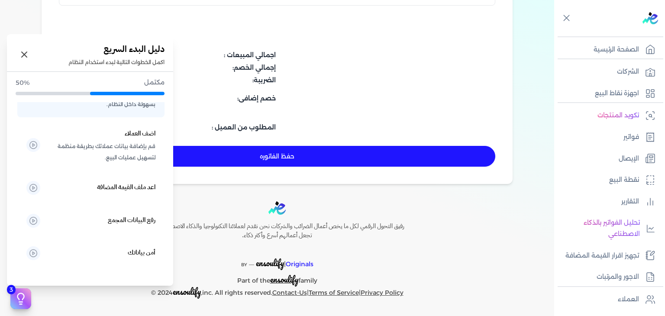
drag, startPoint x: 167, startPoint y: 249, endPoint x: 20, endPoint y: 293, distance: 152.7
click at [20, 293] on icon at bounding box center [20, 298] width 13 height 13
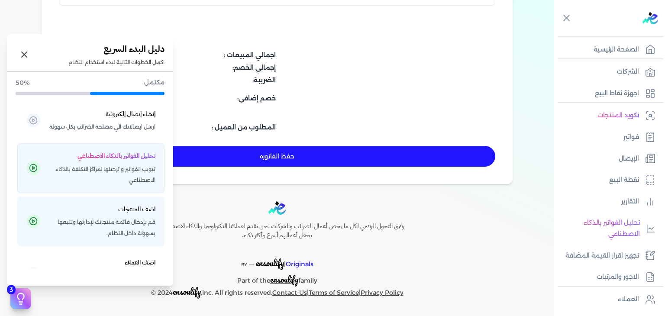
scroll to position [29, 0]
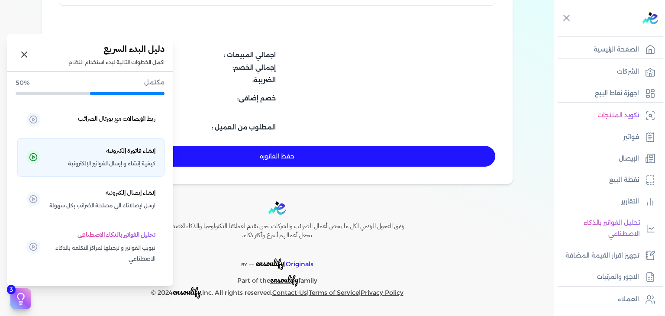
click at [145, 157] on p "إنشاء فاتورة إلكترونية كيفية إنشاء و إرسال الفواتير الإلكترونية" at bounding box center [102, 157] width 106 height 24
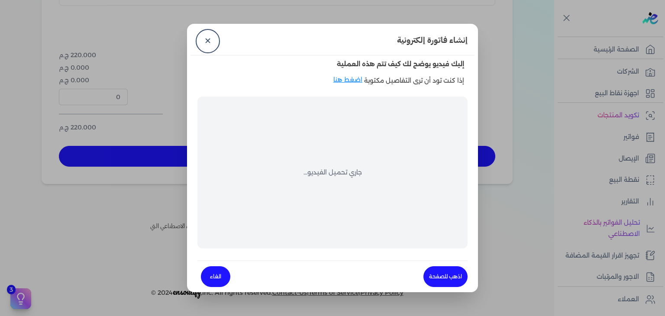
click at [487, 205] on dialog "إنشاء فاتورة إلكترونية ✕ إليك فيديو يوضح لك كيف تتم هذه العملية إذا كنت تود أن …" at bounding box center [332, 158] width 665 height 316
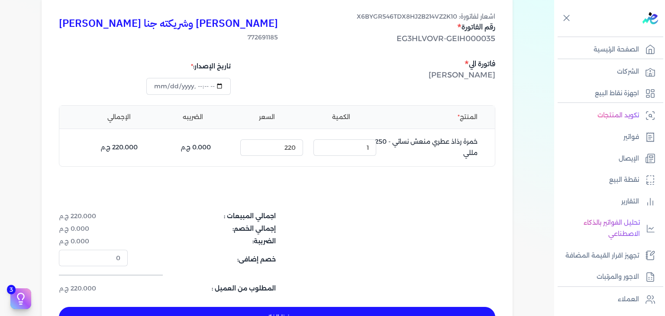
scroll to position [0, 0]
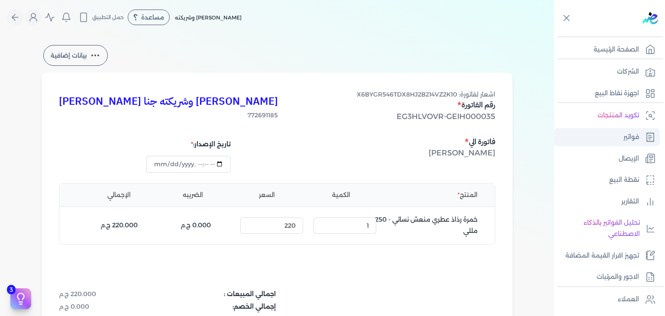
click at [637, 137] on p "فواتير" at bounding box center [631, 137] width 16 height 11
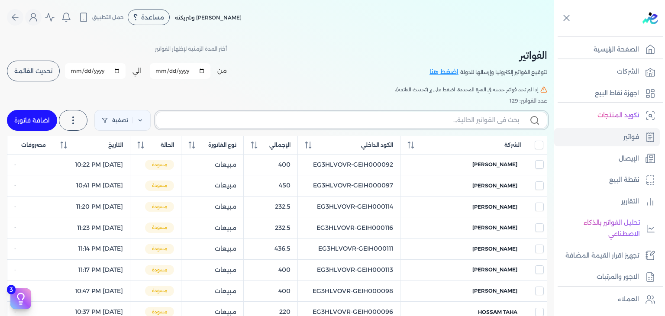
click at [453, 116] on input "text" at bounding box center [341, 120] width 356 height 9
paste input "EG3HLVOVR-GEIH000035"
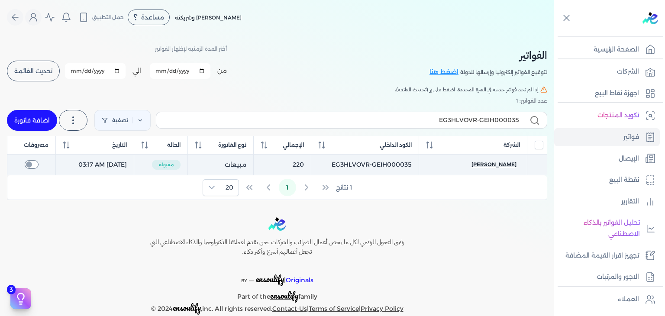
click at [476, 162] on span "[PERSON_NAME]" at bounding box center [493, 165] width 45 height 8
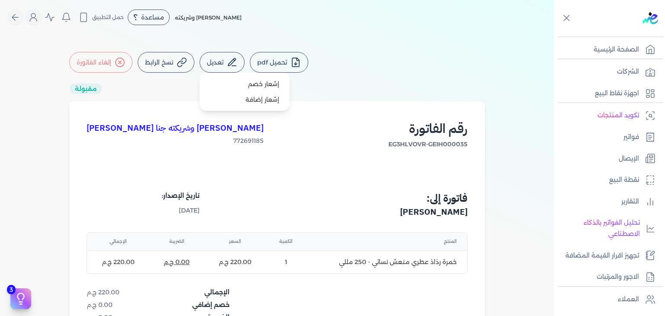
click at [231, 64] on icon at bounding box center [232, 62] width 10 height 10
click at [267, 103] on link "إشعار إضافة" at bounding box center [244, 100] width 83 height 16
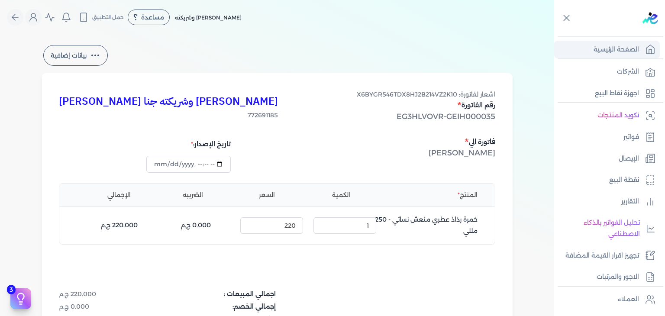
click at [640, 52] on link "الصفحة الرئيسية" at bounding box center [607, 50] width 106 height 18
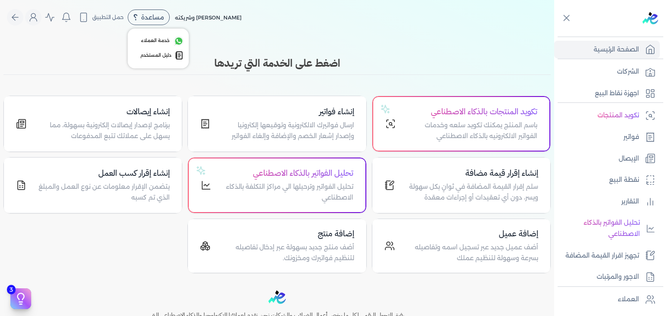
click at [156, 19] on span "مساعدة" at bounding box center [152, 17] width 23 height 6
click at [164, 54] on span "دليل المستخدم" at bounding box center [155, 55] width 31 height 7
click at [628, 142] on link "فواتير" at bounding box center [607, 137] width 106 height 18
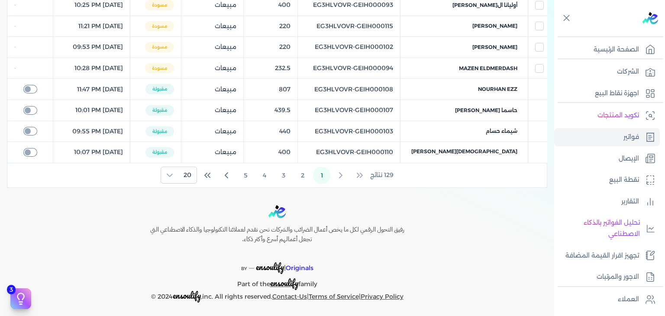
scroll to position [413, 0]
click at [182, 173] on span "20" at bounding box center [187, 174] width 18 height 16
click at [177, 220] on li "100" at bounding box center [180, 226] width 32 height 16
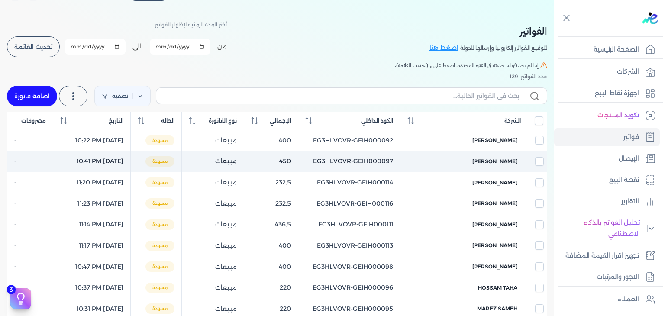
scroll to position [0, 0]
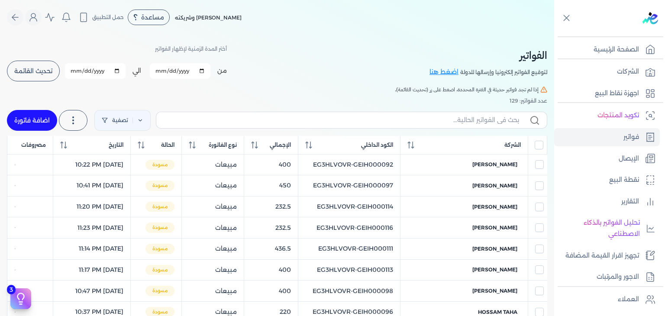
click at [441, 127] on label at bounding box center [351, 120] width 391 height 16
click at [441, 125] on input "text" at bounding box center [341, 120] width 356 height 9
click at [445, 127] on label at bounding box center [351, 120] width 391 height 16
click at [445, 125] on input "text" at bounding box center [341, 120] width 356 height 9
paste input "EG3HLVOVR-GEIH000035"
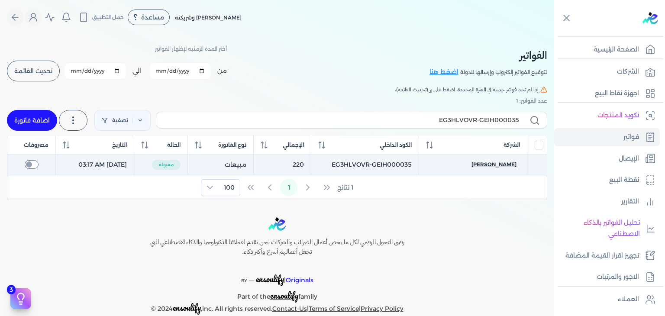
click at [473, 164] on span "[PERSON_NAME]" at bounding box center [493, 165] width 45 height 8
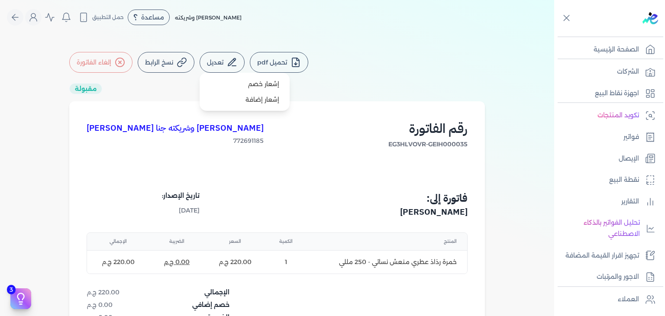
click at [216, 66] on button "تعديل" at bounding box center [222, 62] width 45 height 21
click at [251, 90] on link "إشعار خصم" at bounding box center [244, 84] width 83 height 16
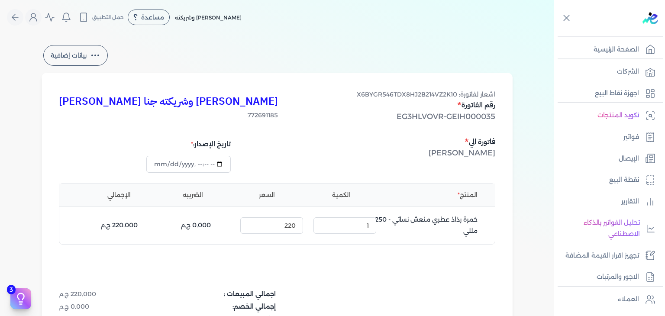
click at [464, 117] on span "EG3HLVOVR-GEIH000035" at bounding box center [445, 116] width 99 height 9
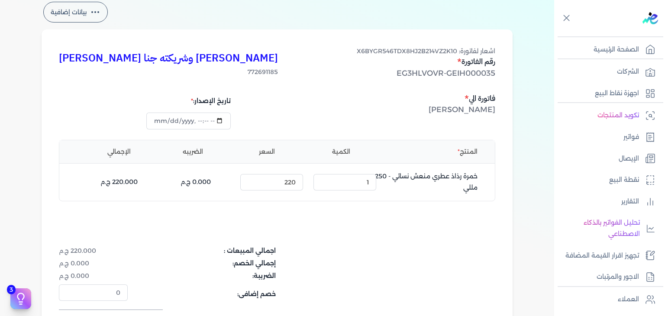
click at [75, 17] on button "بيانات إضافية" at bounding box center [75, 12] width 64 height 21
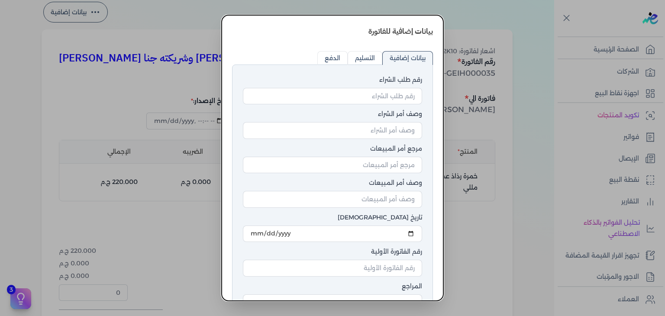
click at [469, 219] on dialog "بيانات إضافية للفاتورة رقم طلب الشراء وصف أمر الشراء مرجع أمر المبيعات وصف أمر …" at bounding box center [332, 158] width 665 height 316
click at [567, 19] on dialog "بيانات إضافية للفاتورة رقم طلب الشراء وصف أمر الشراء مرجع أمر المبيعات وصف أمر …" at bounding box center [332, 158] width 665 height 316
click at [179, 35] on dialog "بيانات إضافية للفاتورة رقم طلب الشراء وصف أمر الشراء مرجع أمر المبيعات وصف أمر …" at bounding box center [332, 158] width 665 height 316
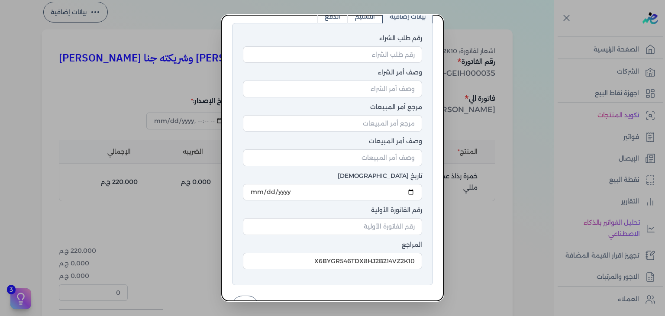
scroll to position [68, 0]
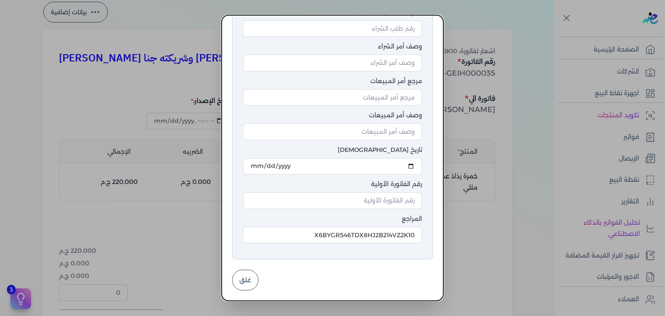
click at [258, 278] on button "غلق" at bounding box center [245, 280] width 26 height 21
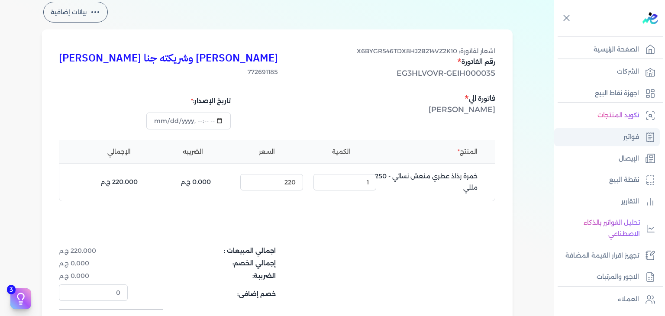
click at [628, 141] on p "فواتير" at bounding box center [631, 137] width 16 height 11
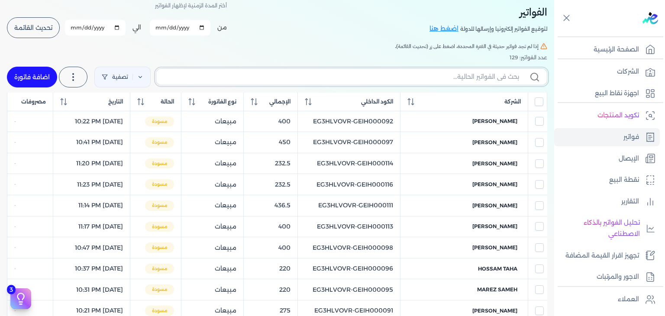
click at [481, 80] on input "text" at bounding box center [341, 76] width 356 height 9
paste input "EG3HLVOVR-GEIH000097"
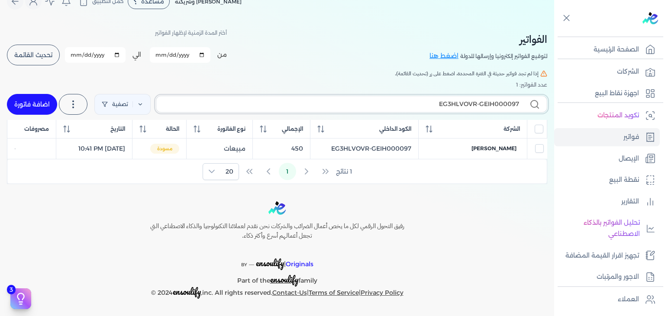
scroll to position [15, 0]
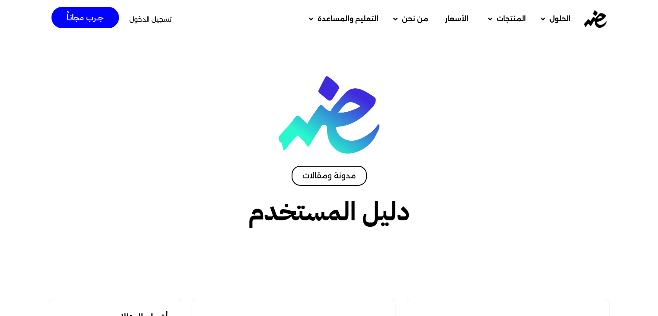
drag, startPoint x: 153, startPoint y: 17, endPoint x: 179, endPoint y: 20, distance: 26.1
click at [153, 17] on span "تسجيل الدخول" at bounding box center [150, 19] width 42 height 6
